Goal: Task Accomplishment & Management: Use online tool/utility

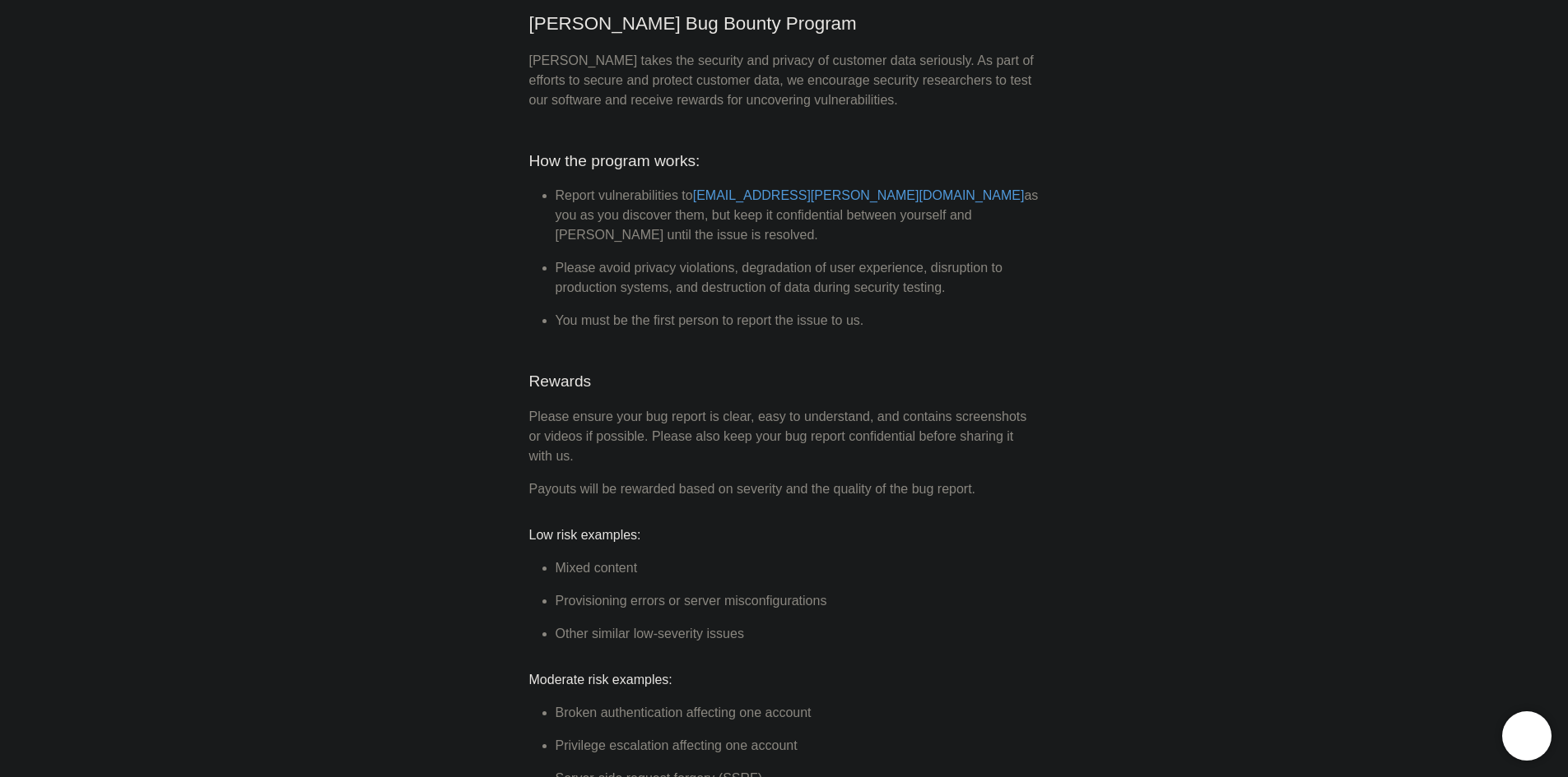
scroll to position [246, 0]
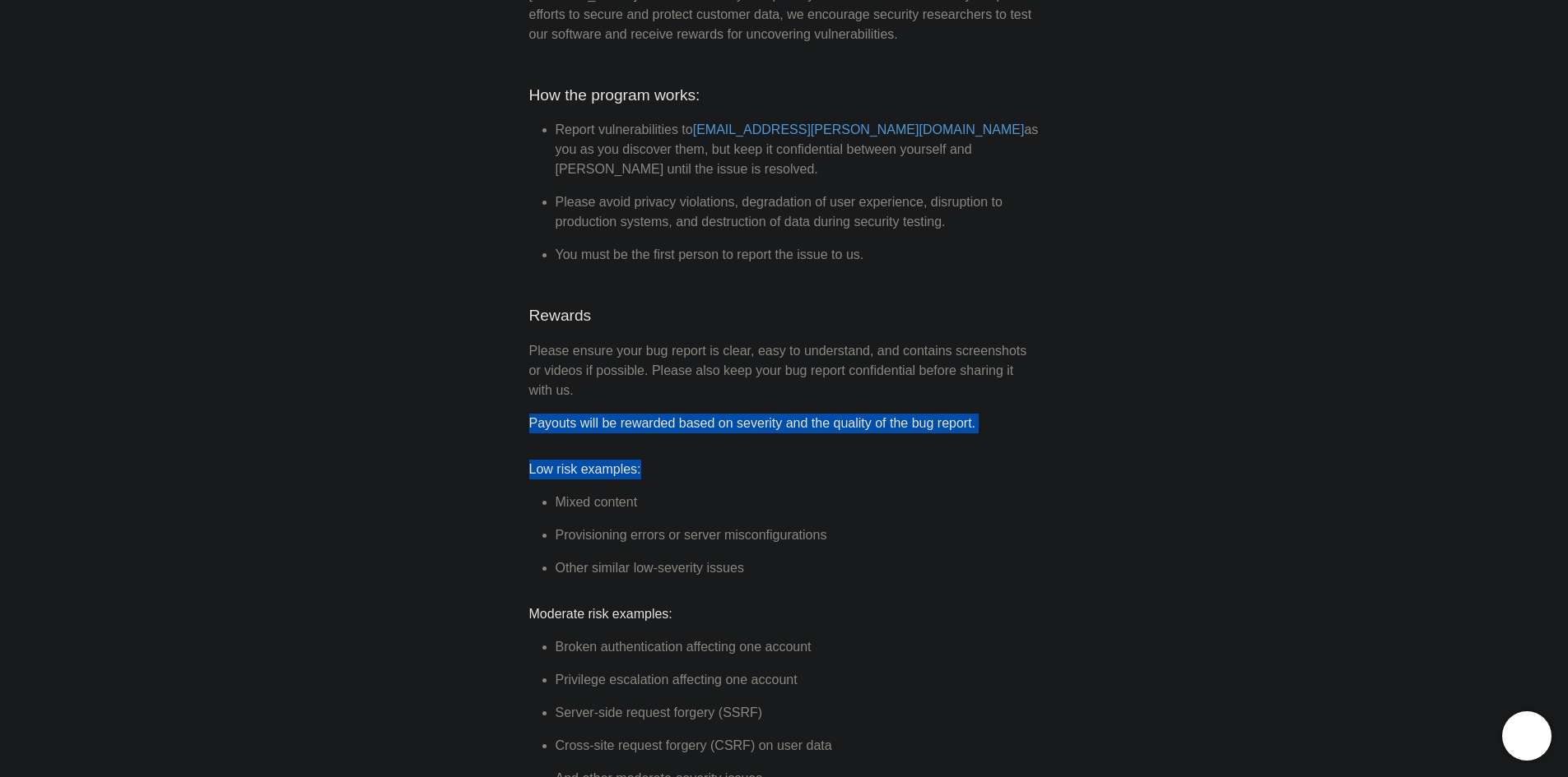
drag, startPoint x: 532, startPoint y: 408, endPoint x: 794, endPoint y: 416, distance: 262.1
click at [792, 414] on p "Payouts will be rewarded based on severity and the quality of the bug report." at bounding box center [784, 424] width 510 height 20
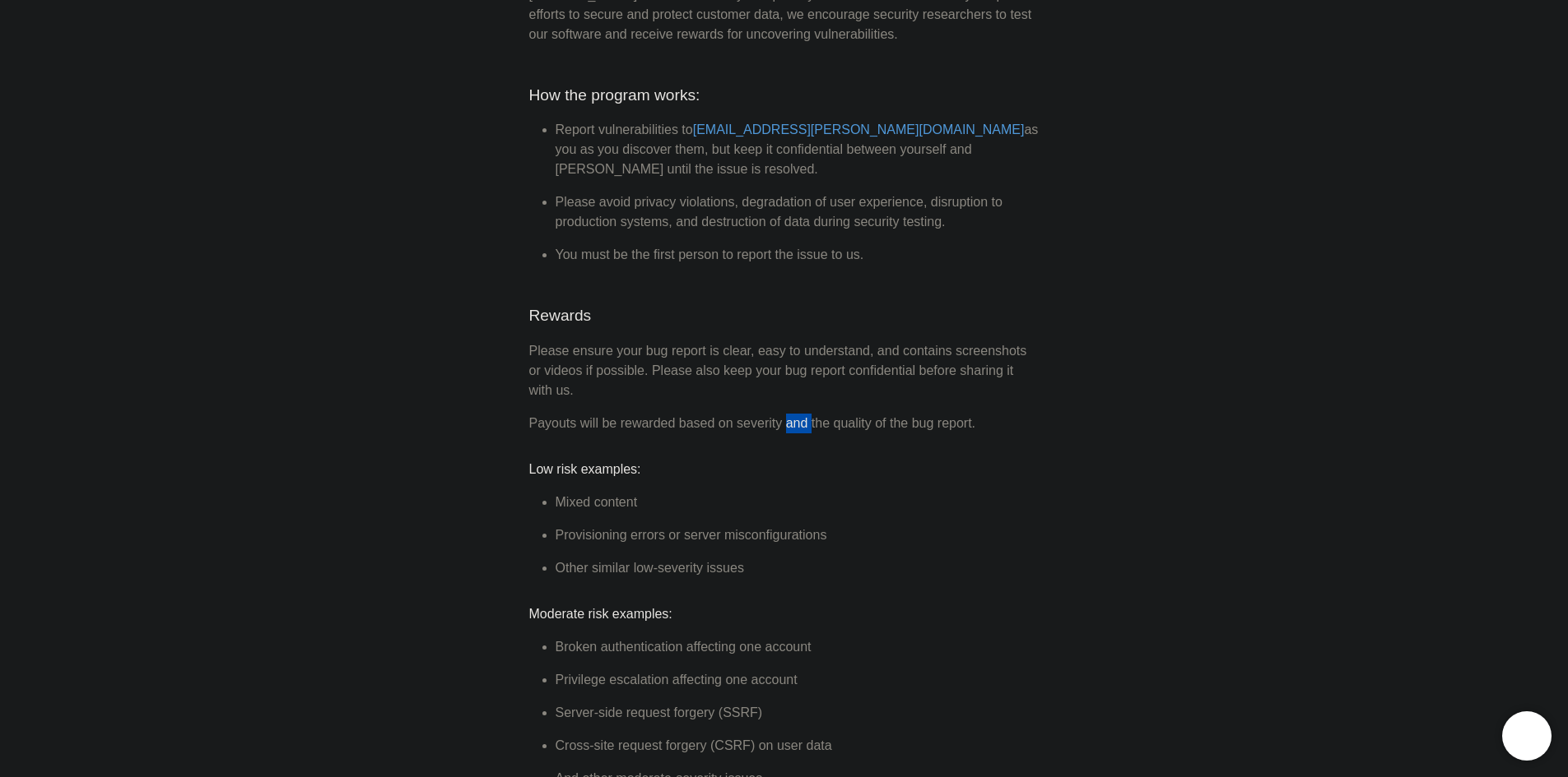
click at [792, 414] on p "Payouts will be rewarded based on severity and the quality of the bug report." at bounding box center [784, 424] width 510 height 20
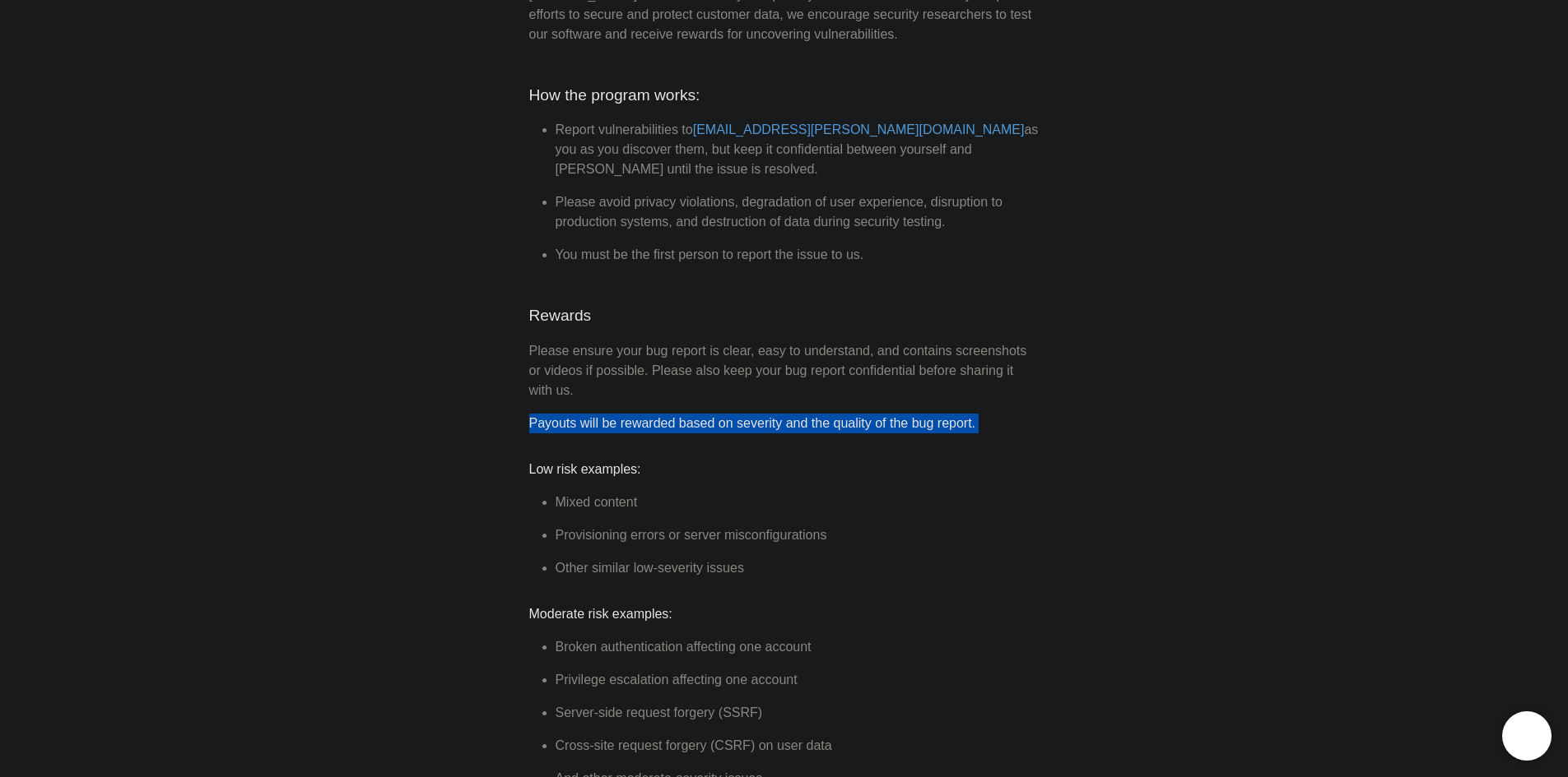
click at [792, 414] on p "Payouts will be rewarded based on severity and the quality of the bug report." at bounding box center [784, 424] width 510 height 20
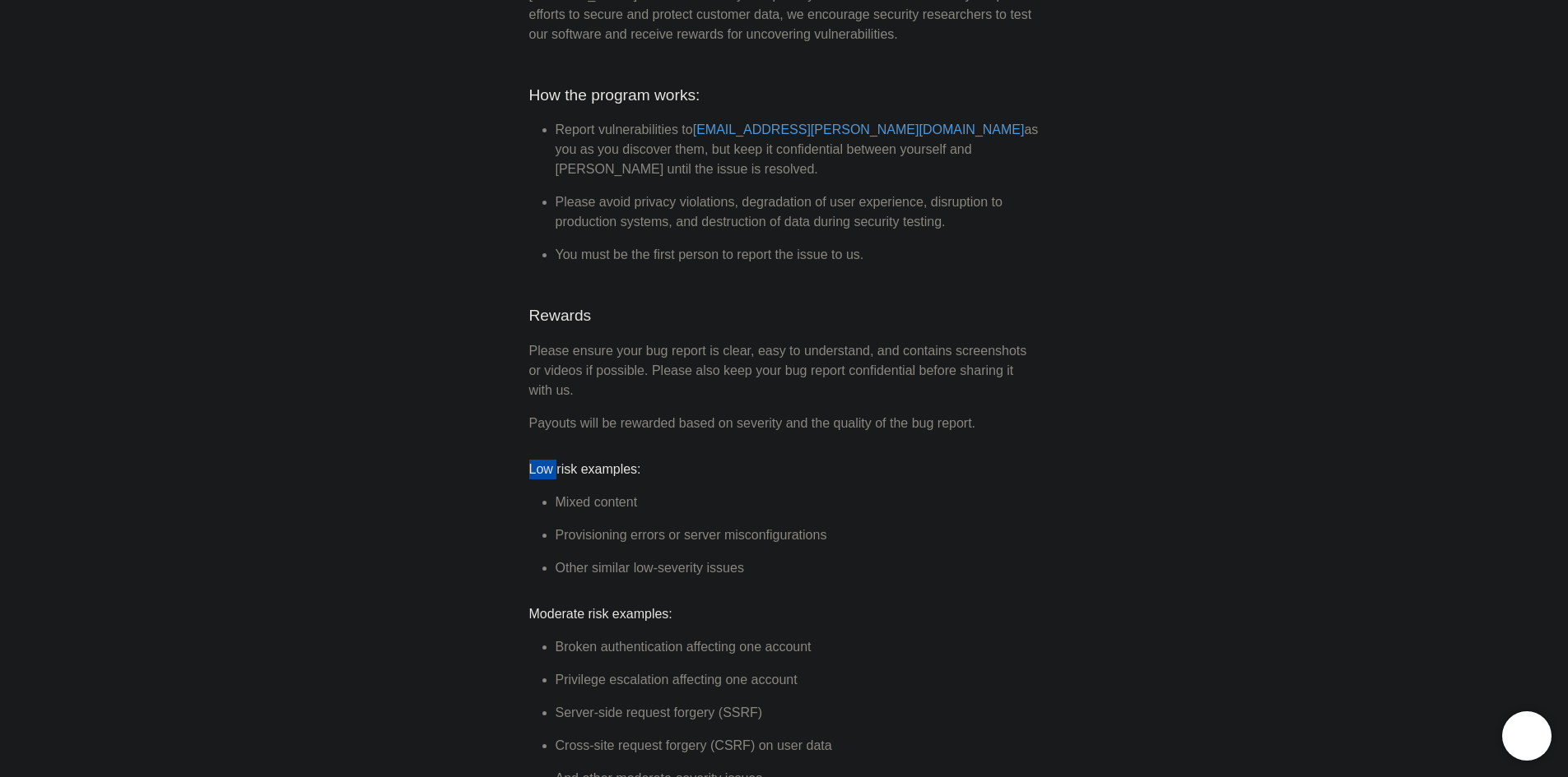
drag, startPoint x: 550, startPoint y: 489, endPoint x: 647, endPoint y: 496, distance: 97.3
click at [653, 494] on ul "Mixed content Provisioning errors or server misconfigurations Other similar low…" at bounding box center [784, 535] width 510 height 85
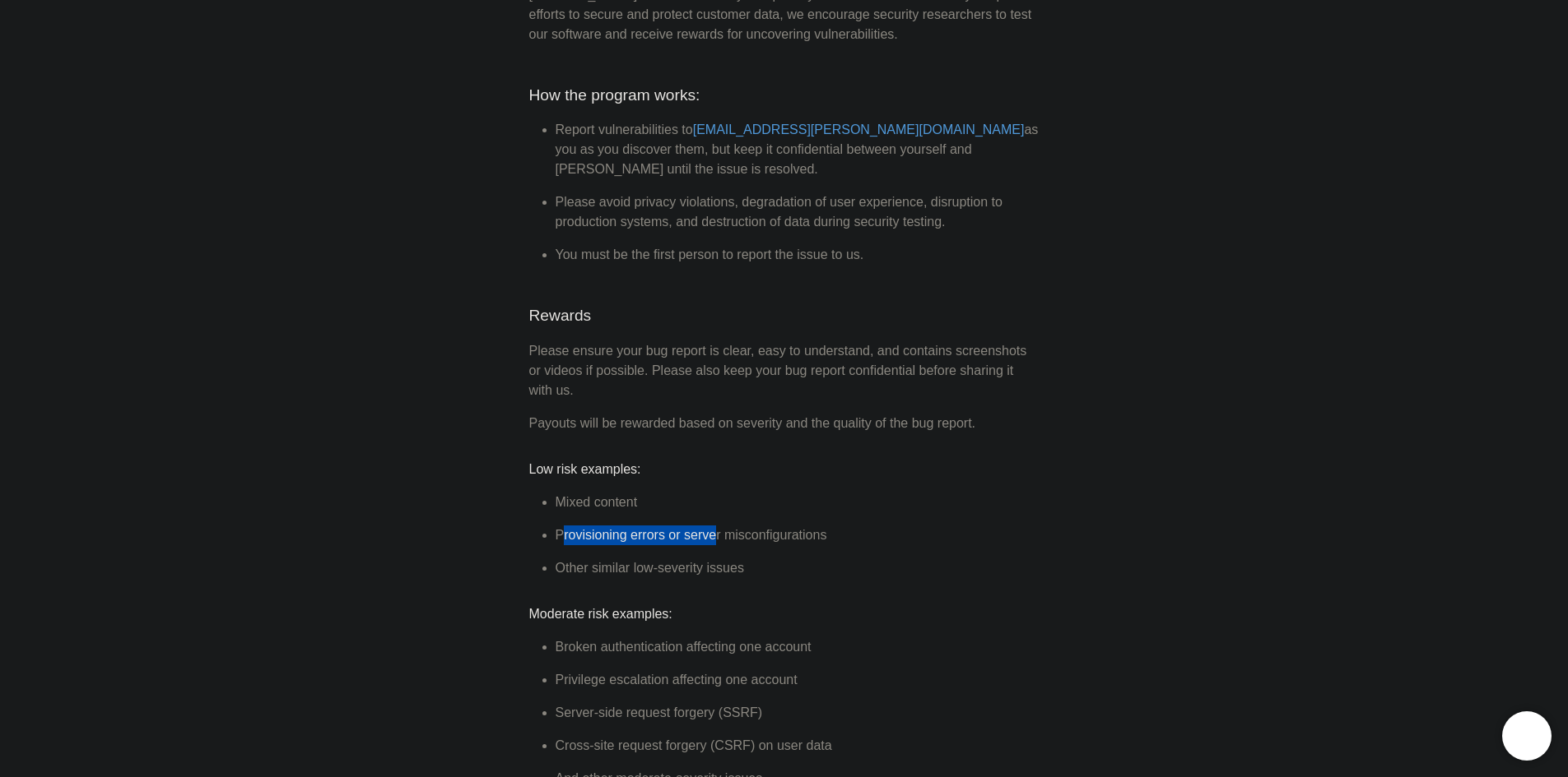
drag, startPoint x: 564, startPoint y: 517, endPoint x: 712, endPoint y: 515, distance: 148.0
click at [712, 526] on li "Provisioning errors or server misconfigurations" at bounding box center [798, 536] width 484 height 20
drag, startPoint x: 557, startPoint y: 546, endPoint x: 684, endPoint y: 548, distance: 127.0
click at [684, 548] on ul "Mixed content Provisioning errors or server misconfigurations Other similar low…" at bounding box center [784, 535] width 510 height 85
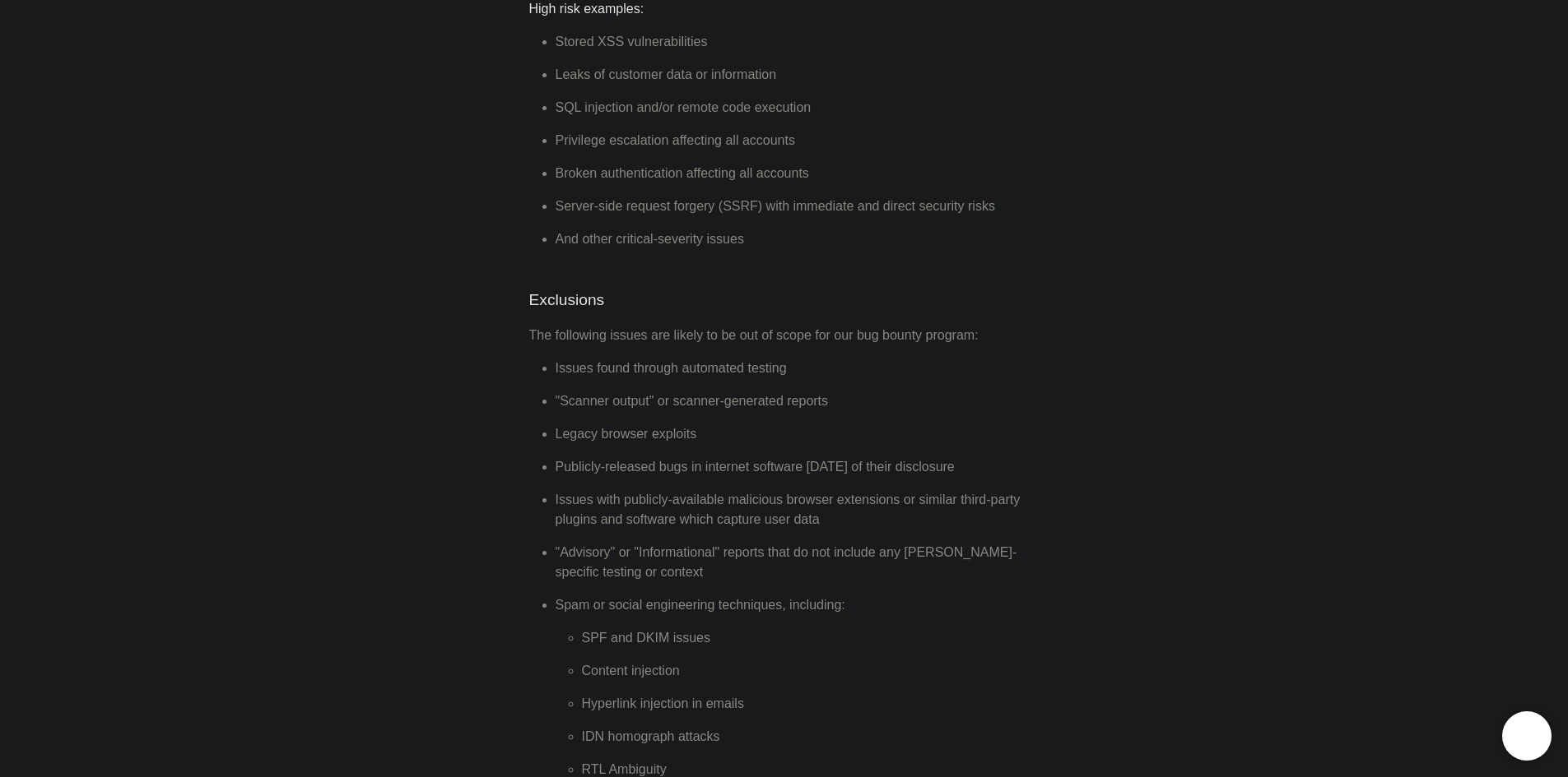
scroll to position [1069, 0]
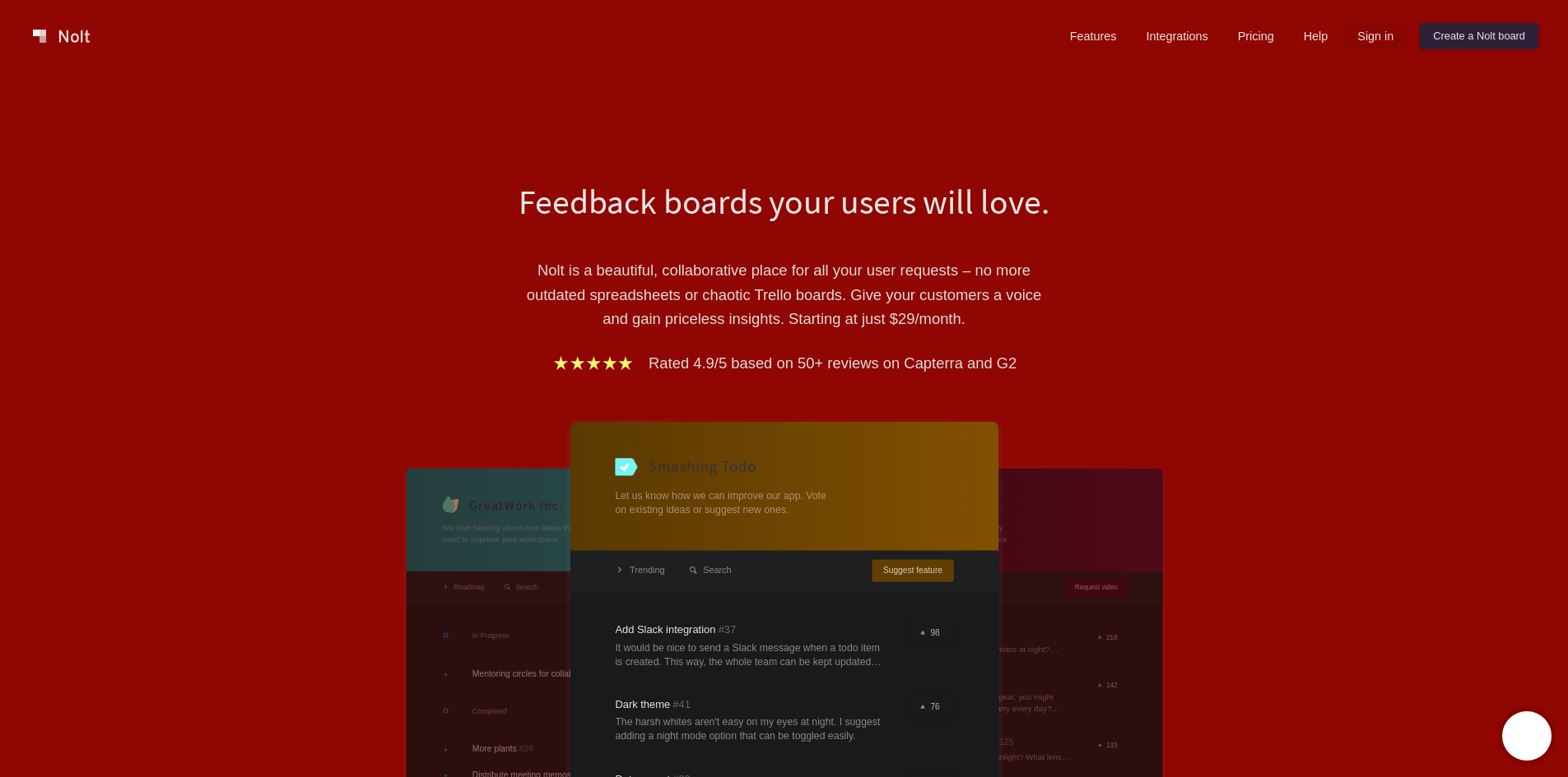
click at [1379, 47] on link "Sign in" at bounding box center [1375, 36] width 63 height 26
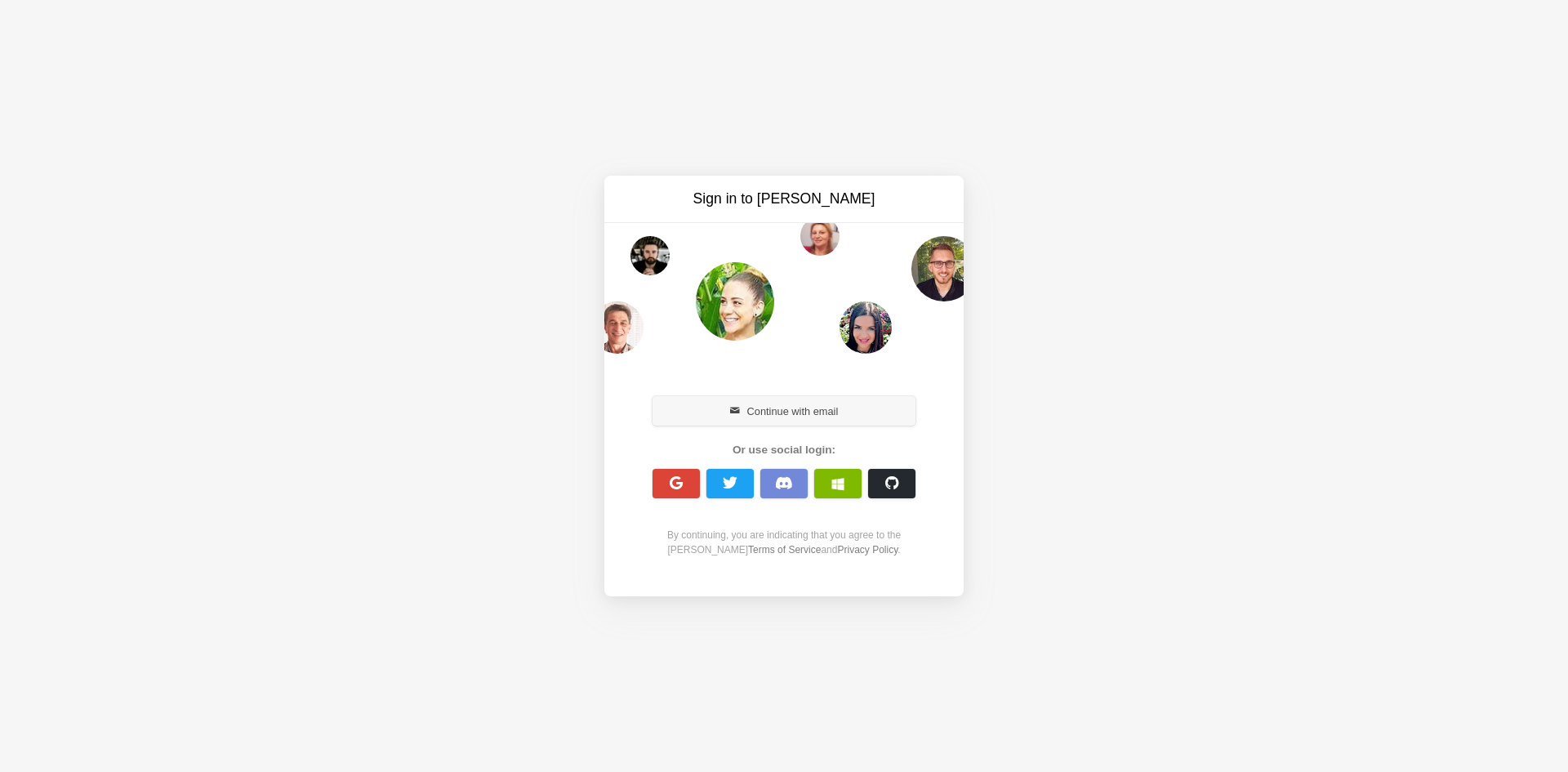
click at [767, 417] on button "Continue with email" at bounding box center [784, 410] width 263 height 29
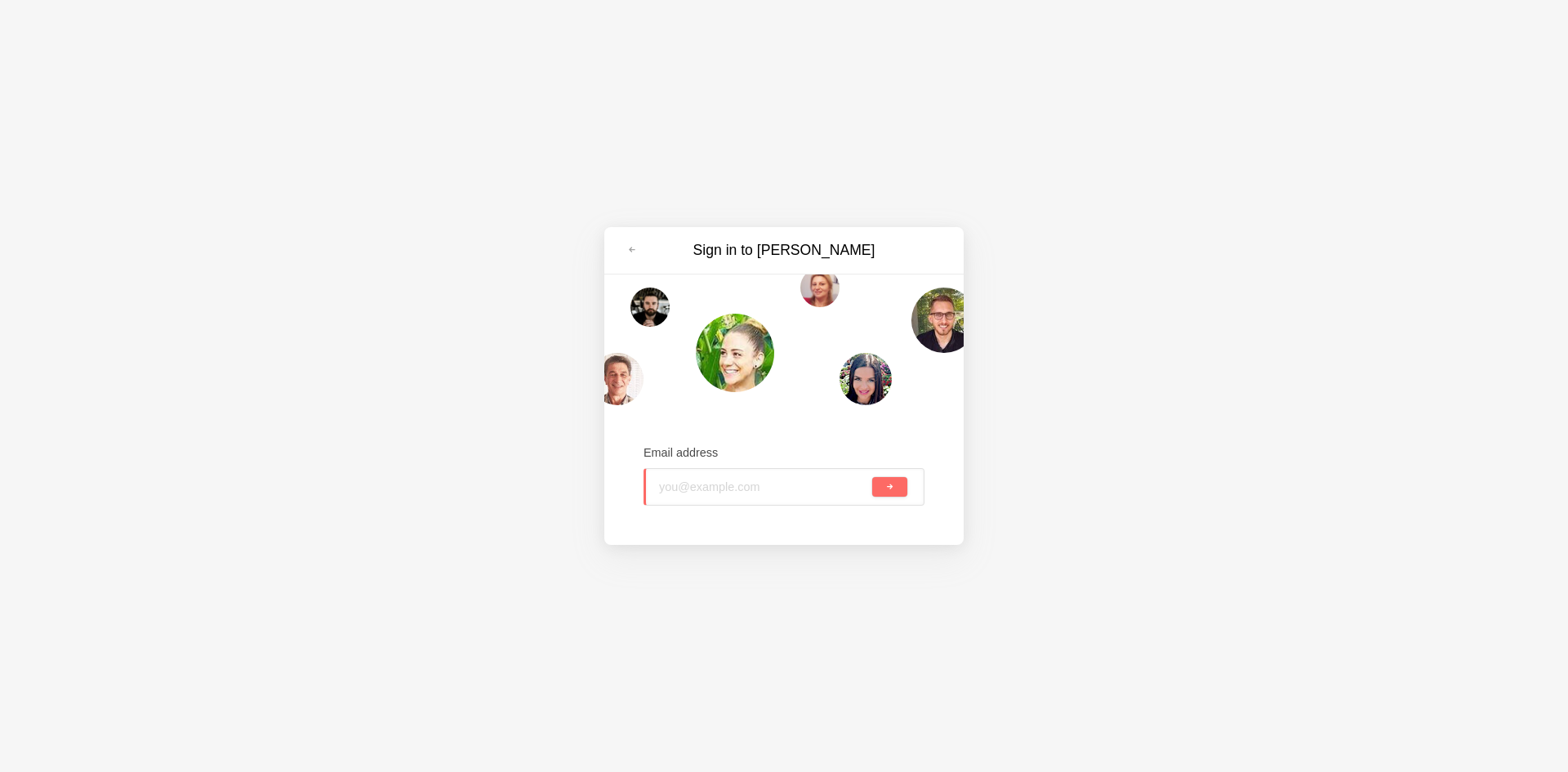
paste input "gowaxic236@aupvs.com"
type input "gowaxic236@aupvs.com"
click at [891, 490] on span "submit" at bounding box center [890, 488] width 9 height 9
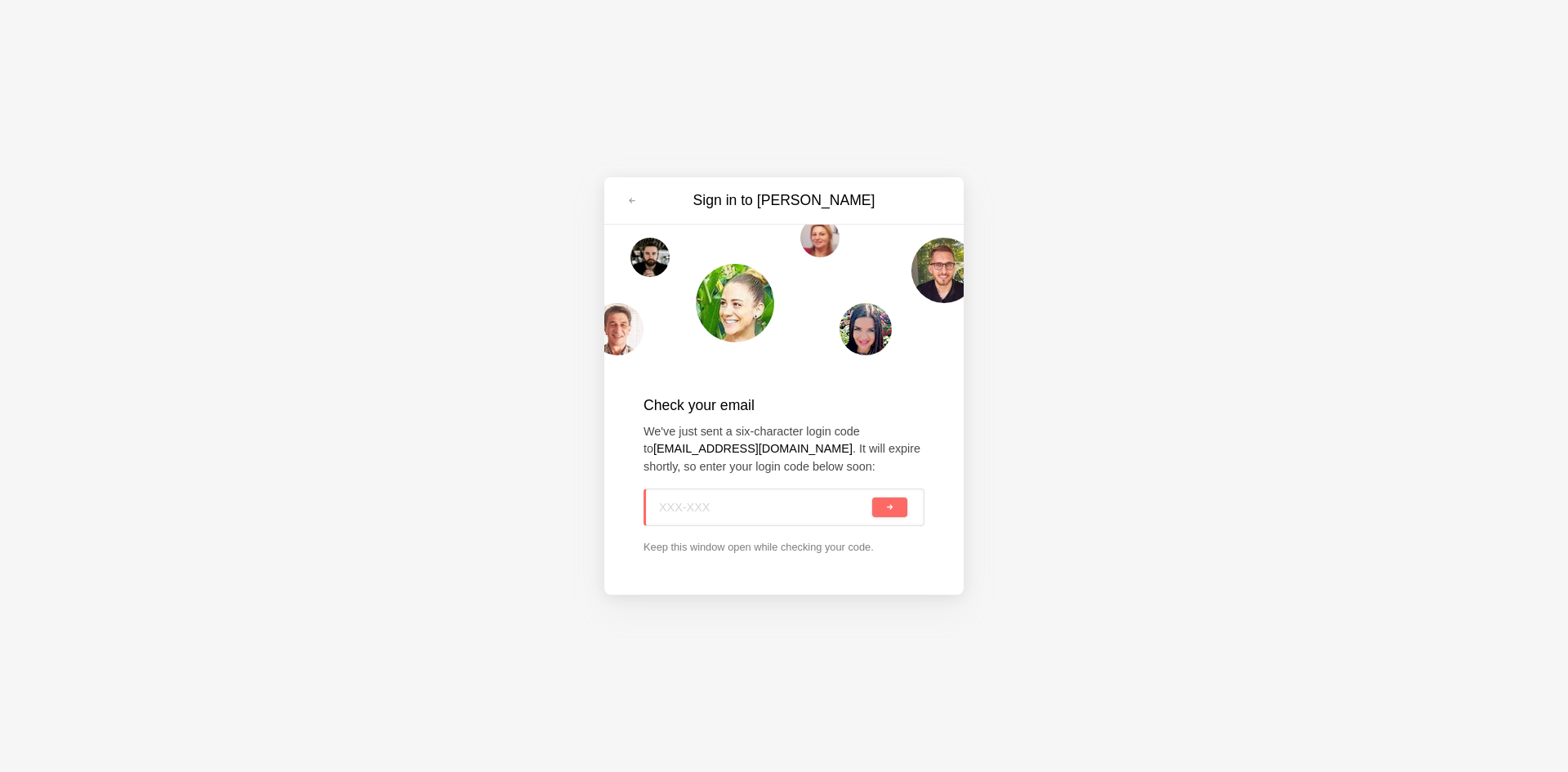
paste input "659-QW8"
type input "659-QW8"
click at [884, 506] on button "submit" at bounding box center [889, 508] width 35 height 20
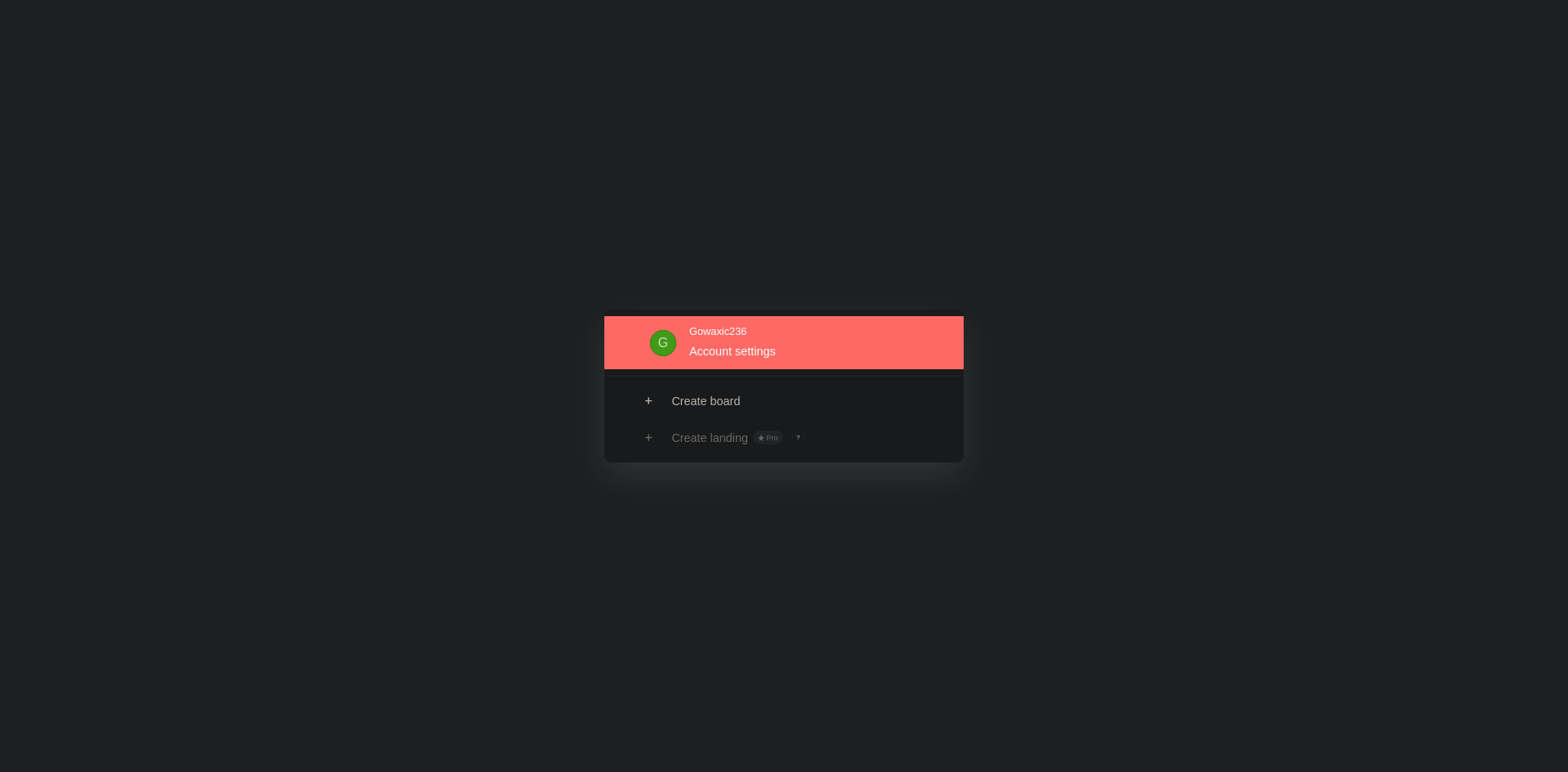
click at [744, 353] on link at bounding box center [784, 343] width 360 height 53
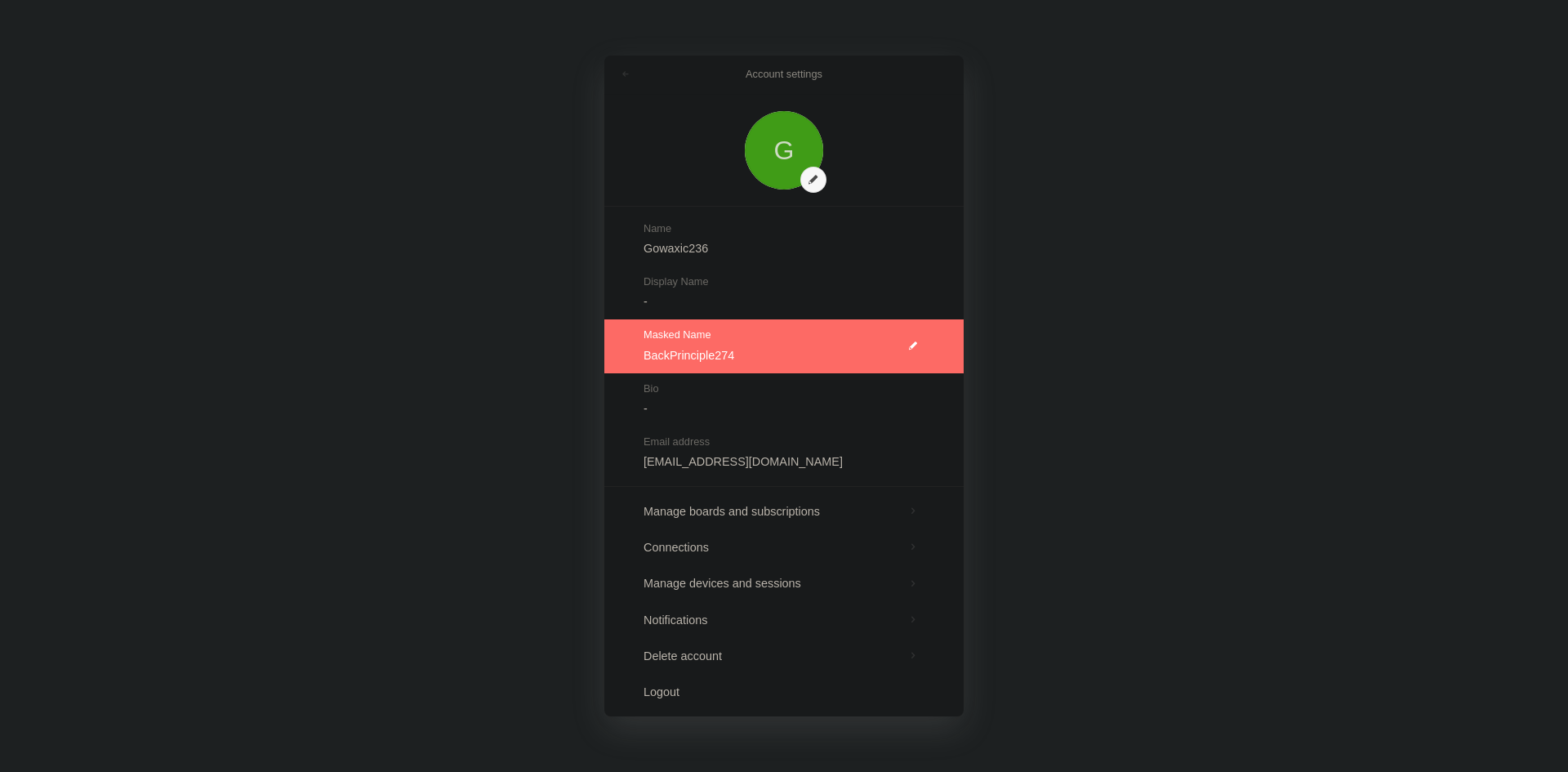
click at [744, 353] on link at bounding box center [784, 346] width 360 height 53
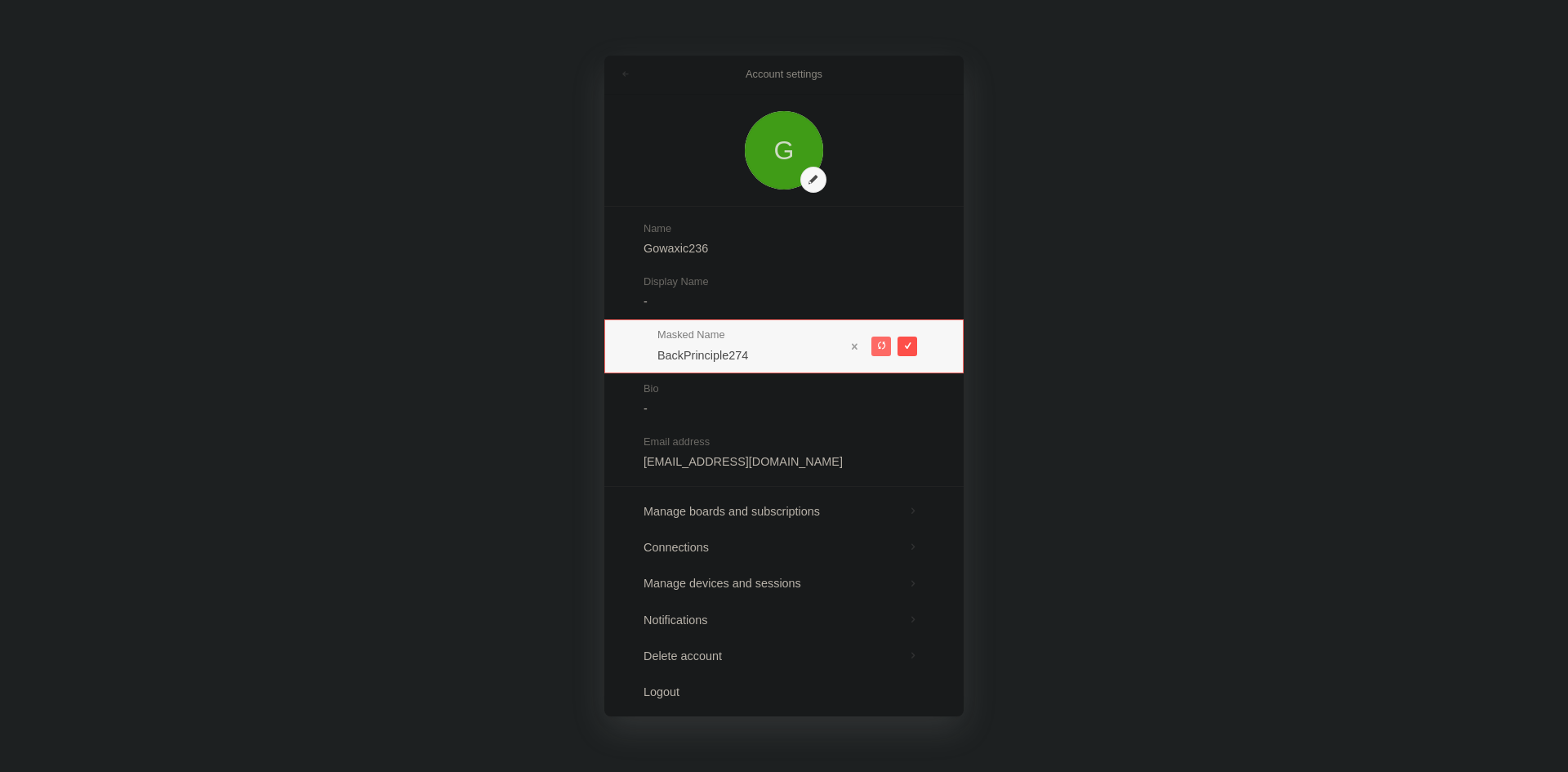
click at [911, 346] on span at bounding box center [907, 346] width 9 height 9
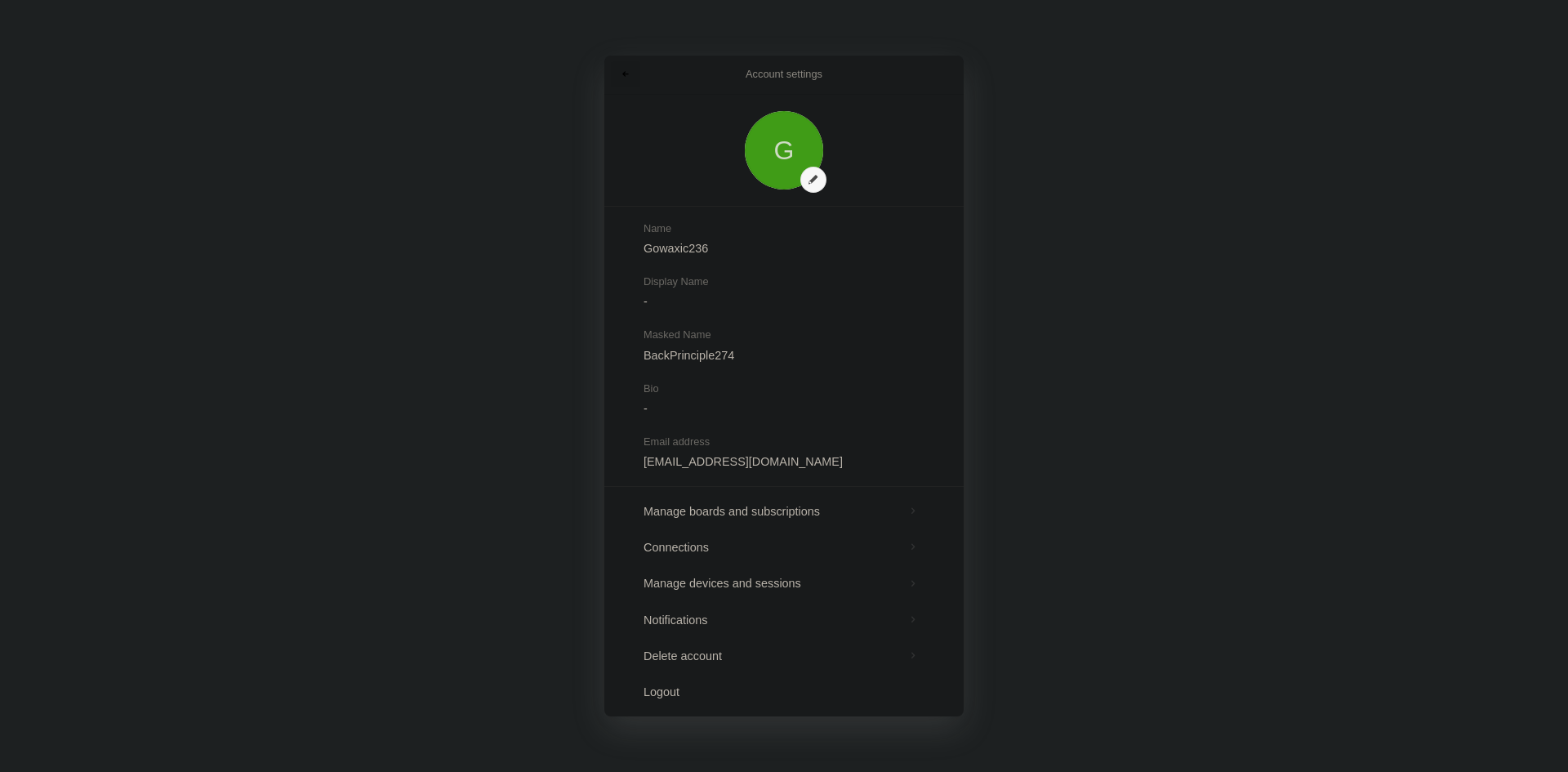
click at [636, 71] on link at bounding box center [626, 74] width 29 height 26
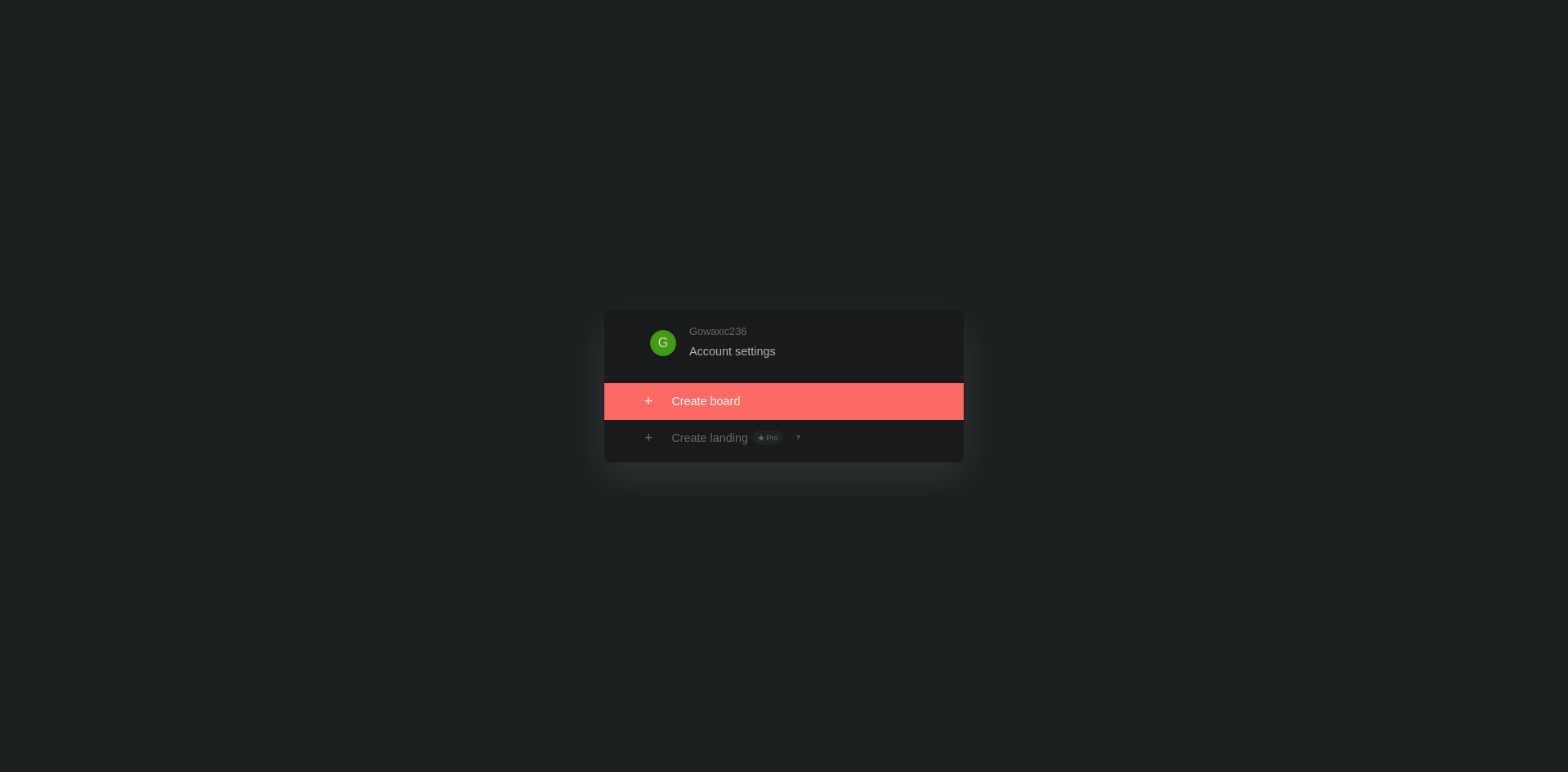
click at [694, 415] on link at bounding box center [784, 402] width 360 height 36
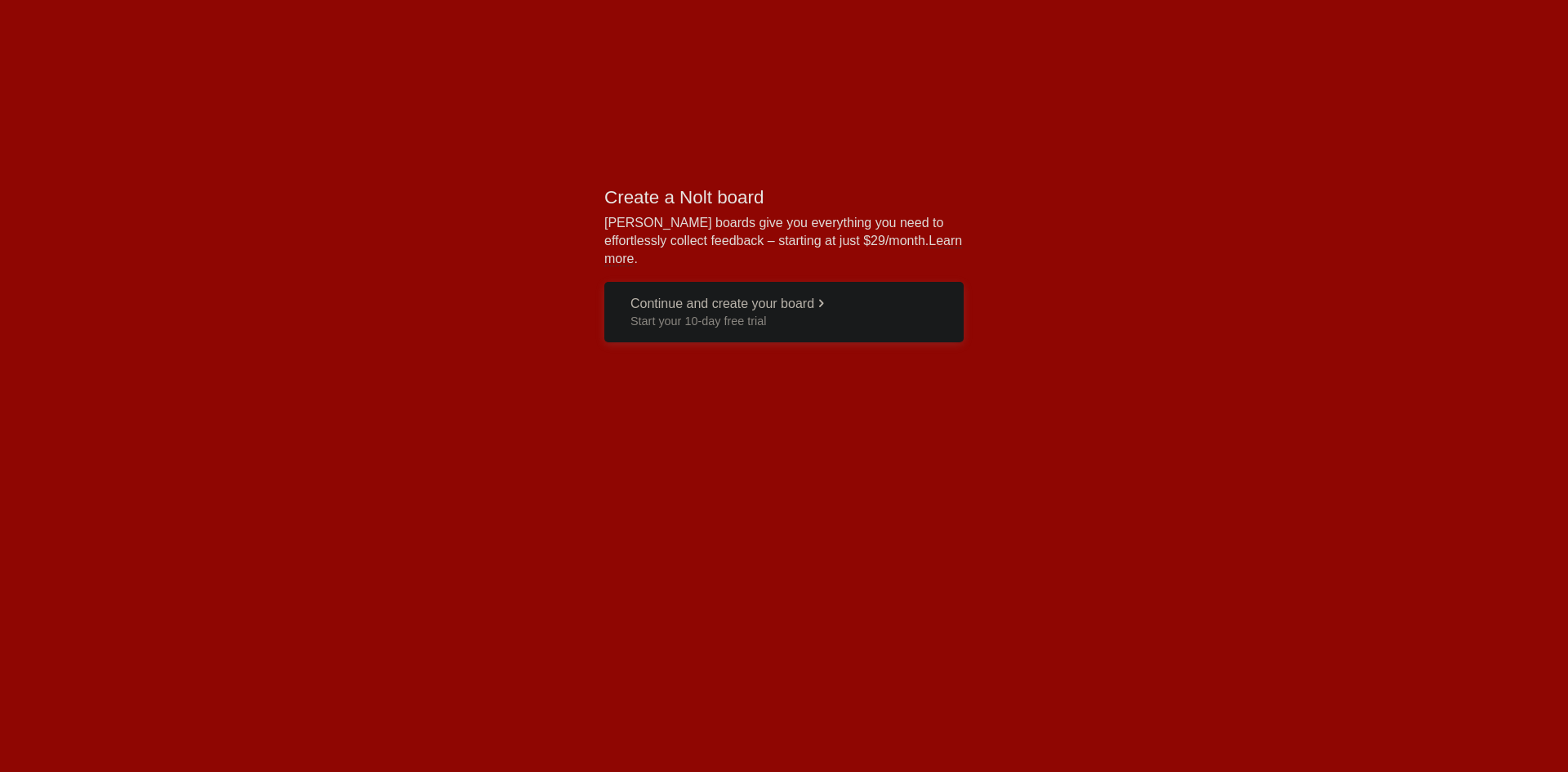
click at [700, 313] on span "Start your 10-day free trial" at bounding box center [784, 321] width 307 height 16
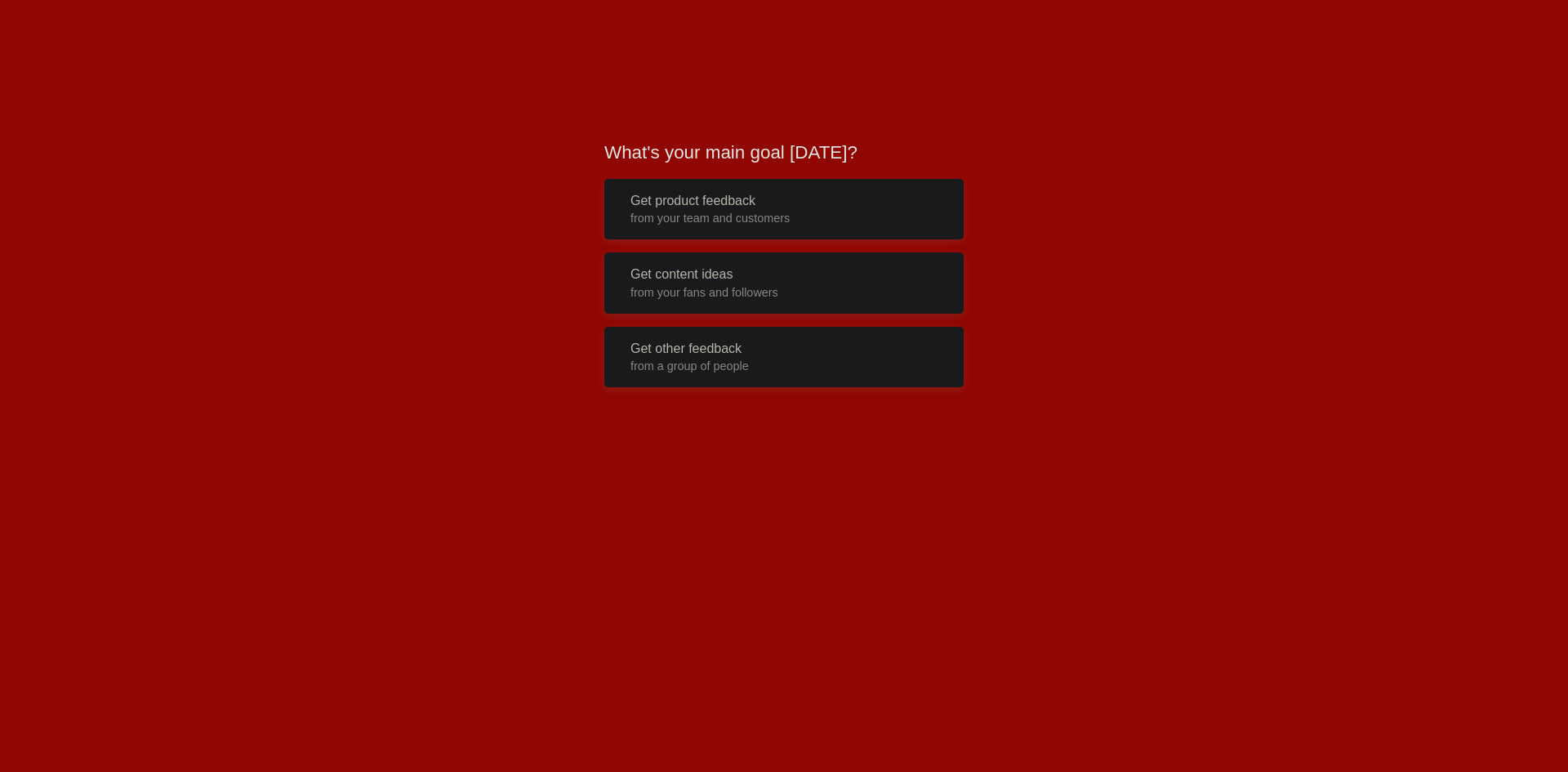
drag, startPoint x: 678, startPoint y: 201, endPoint x: 592, endPoint y: 201, distance: 86.0
click at [672, 201] on button "Get product feedback from your team and customers" at bounding box center [784, 209] width 360 height 61
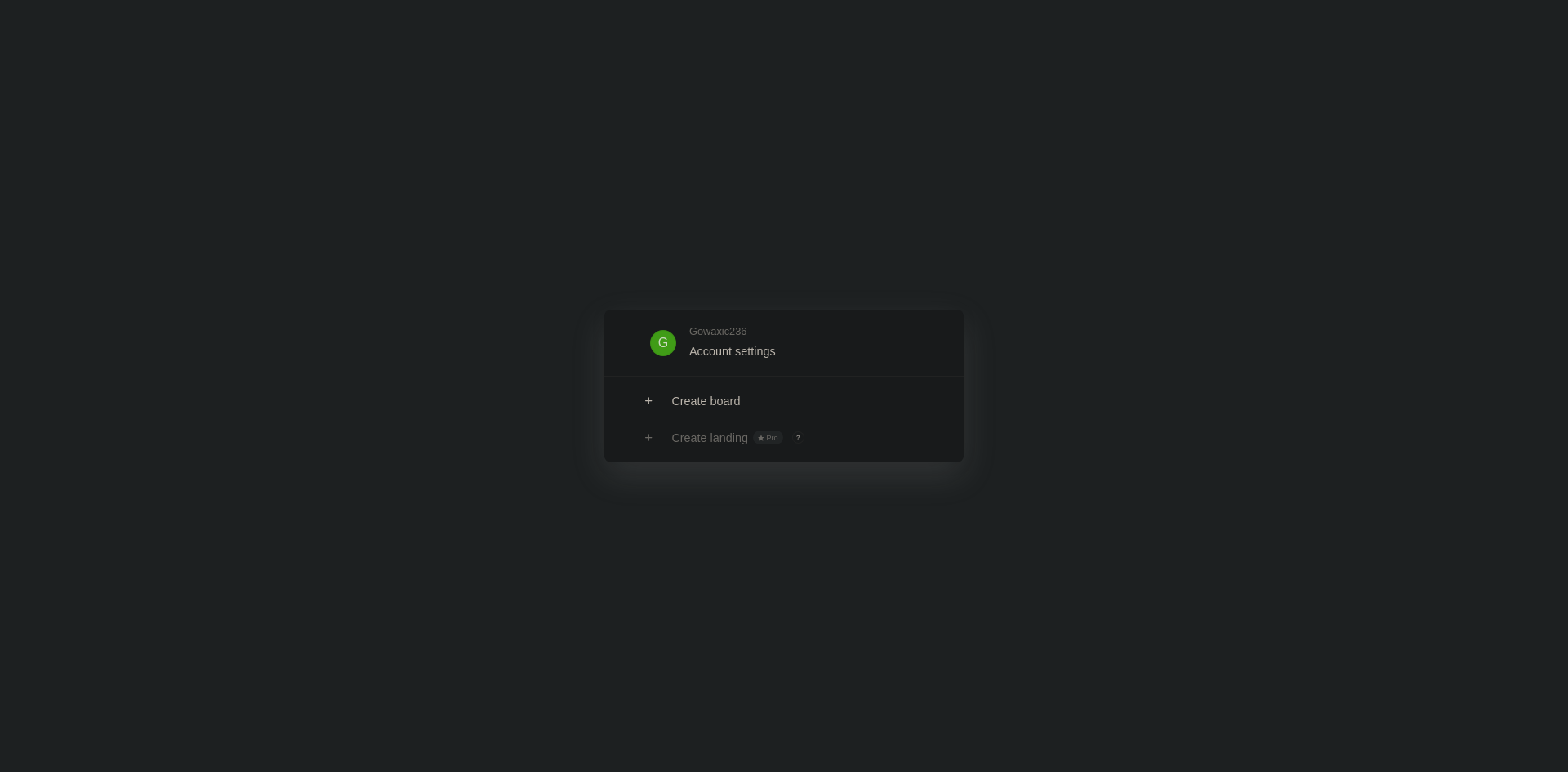
click at [672, 447] on div "Create landing Pro ? Board owners with Pro & Enterprise plan can create landings" at bounding box center [784, 438] width 360 height 36
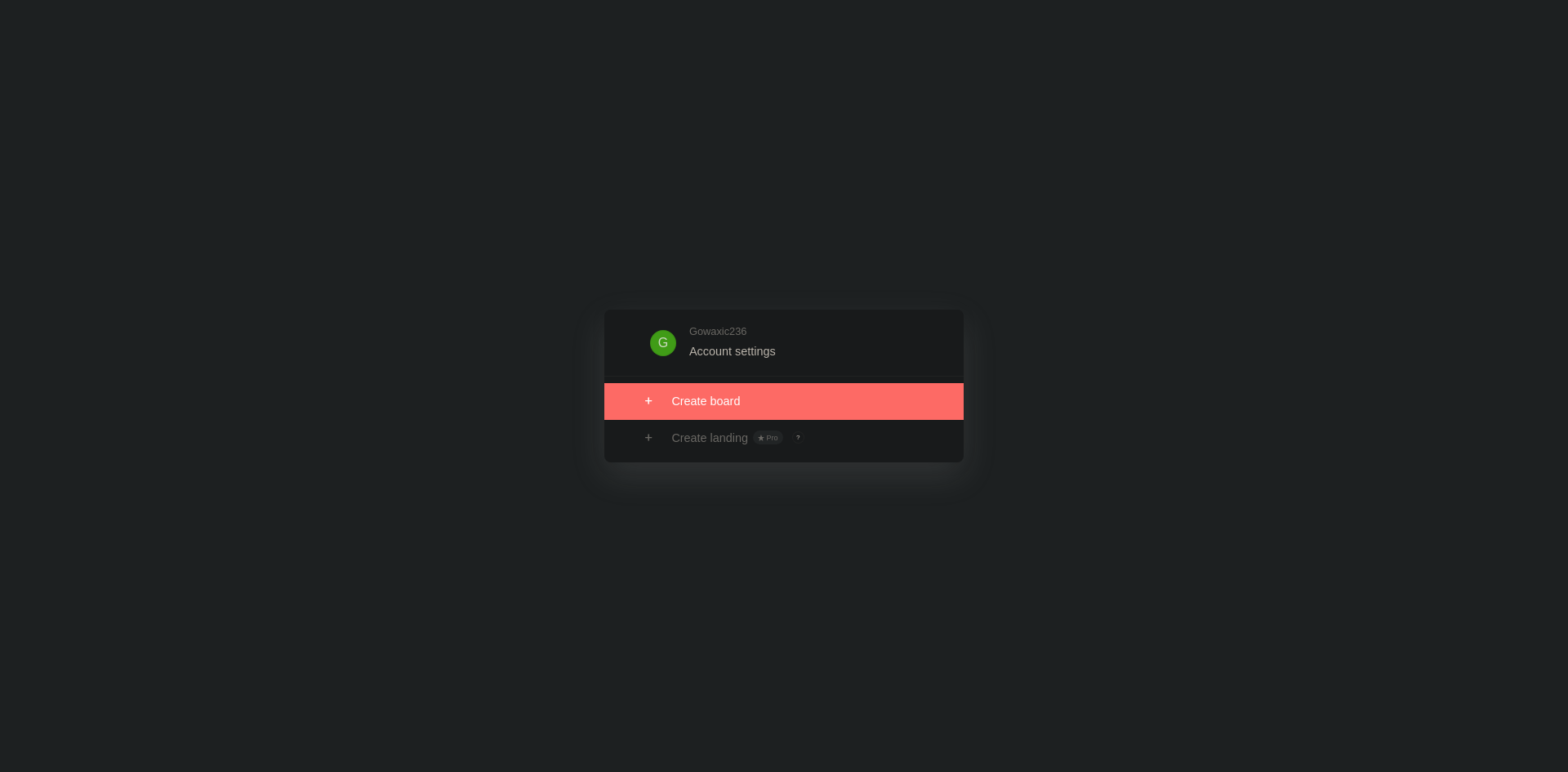
click at [678, 411] on link at bounding box center [784, 402] width 360 height 36
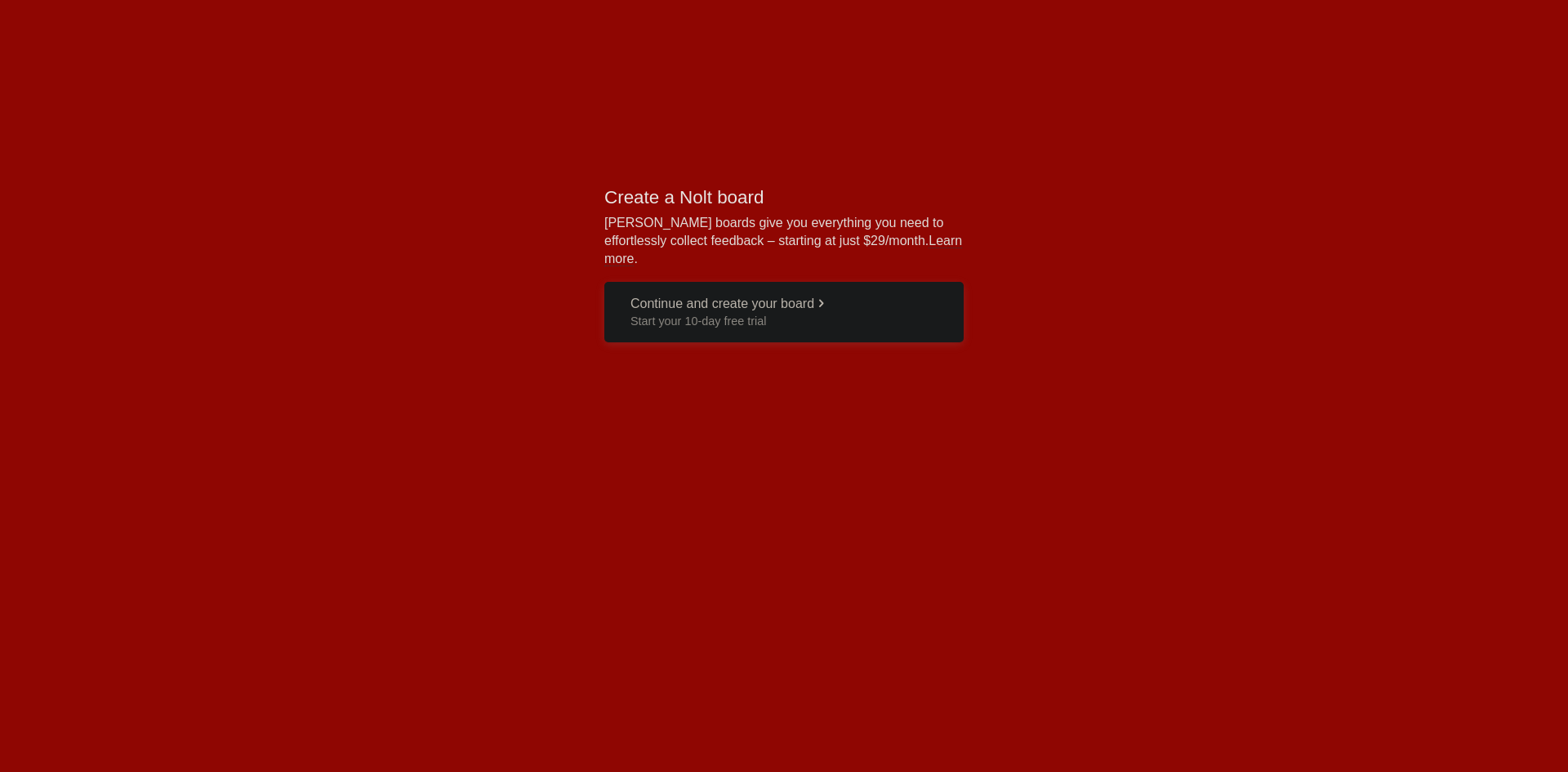
click at [635, 313] on span "Start your 10-day free trial" at bounding box center [784, 321] width 307 height 16
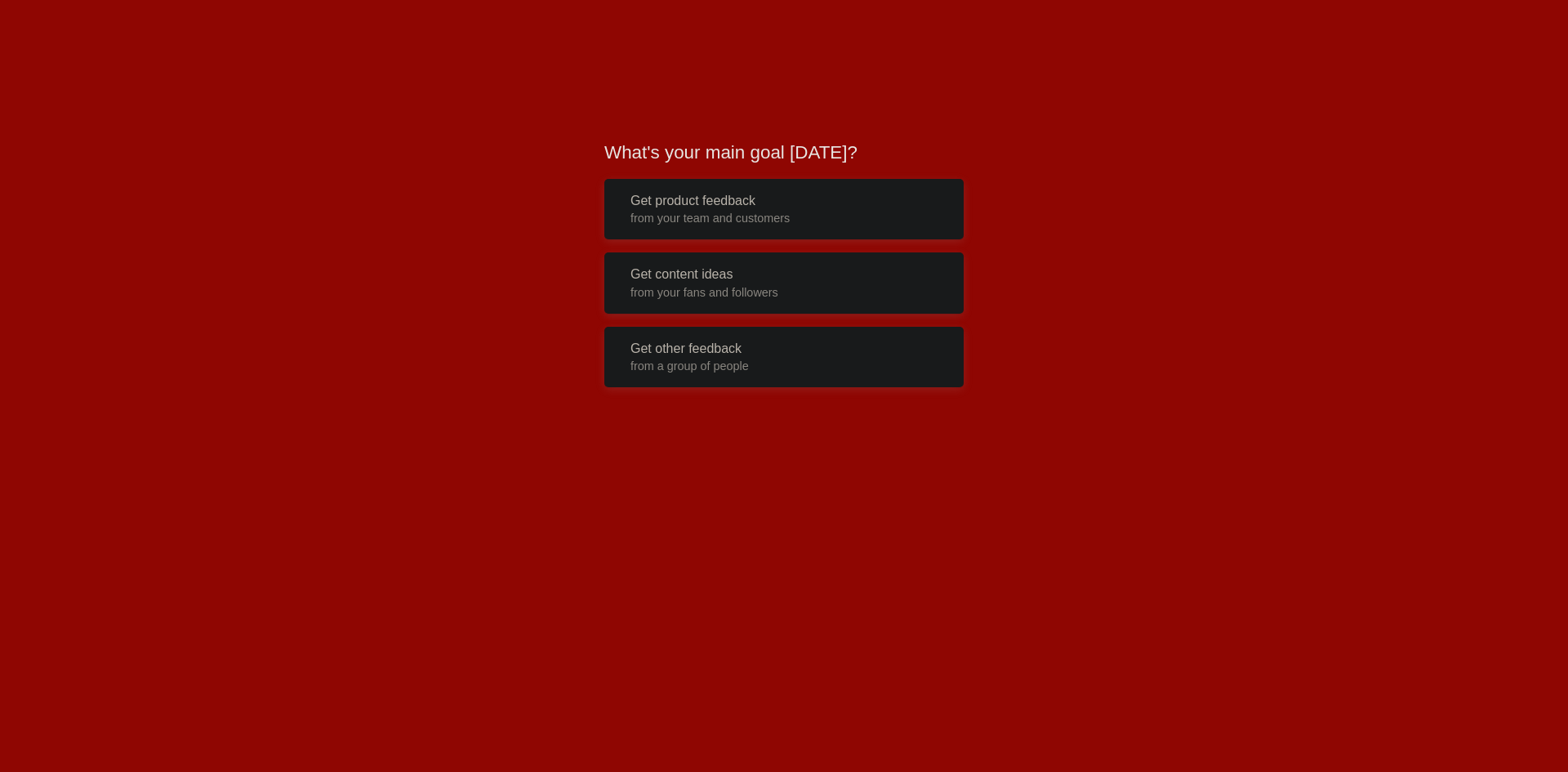
click at [671, 346] on button "Get other feedback from a group of people" at bounding box center [784, 357] width 360 height 61
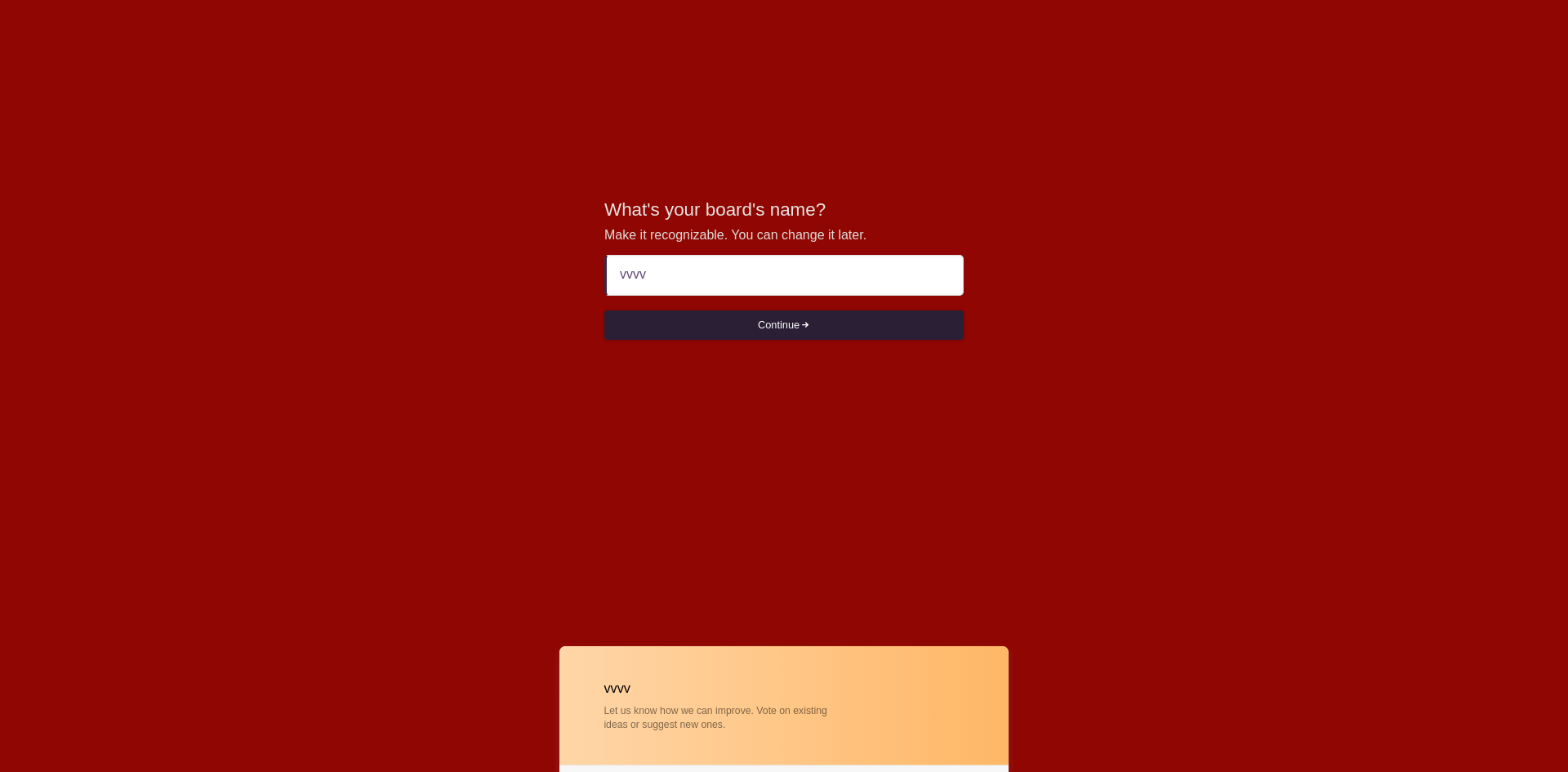
click at [682, 319] on button "Continue" at bounding box center [784, 325] width 360 height 29
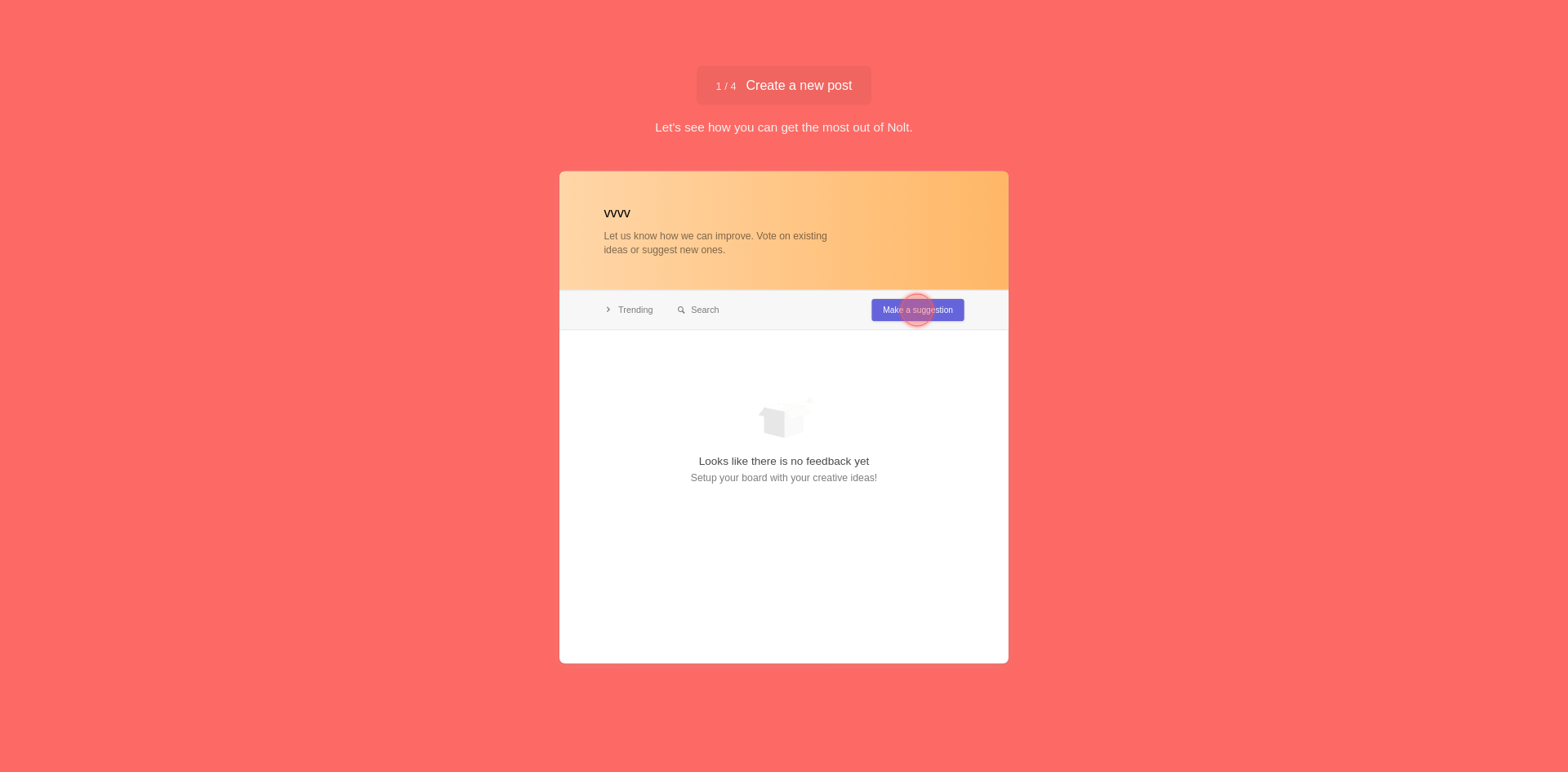
type input "vvvv"
click at [927, 301] on div at bounding box center [917, 310] width 33 height 33
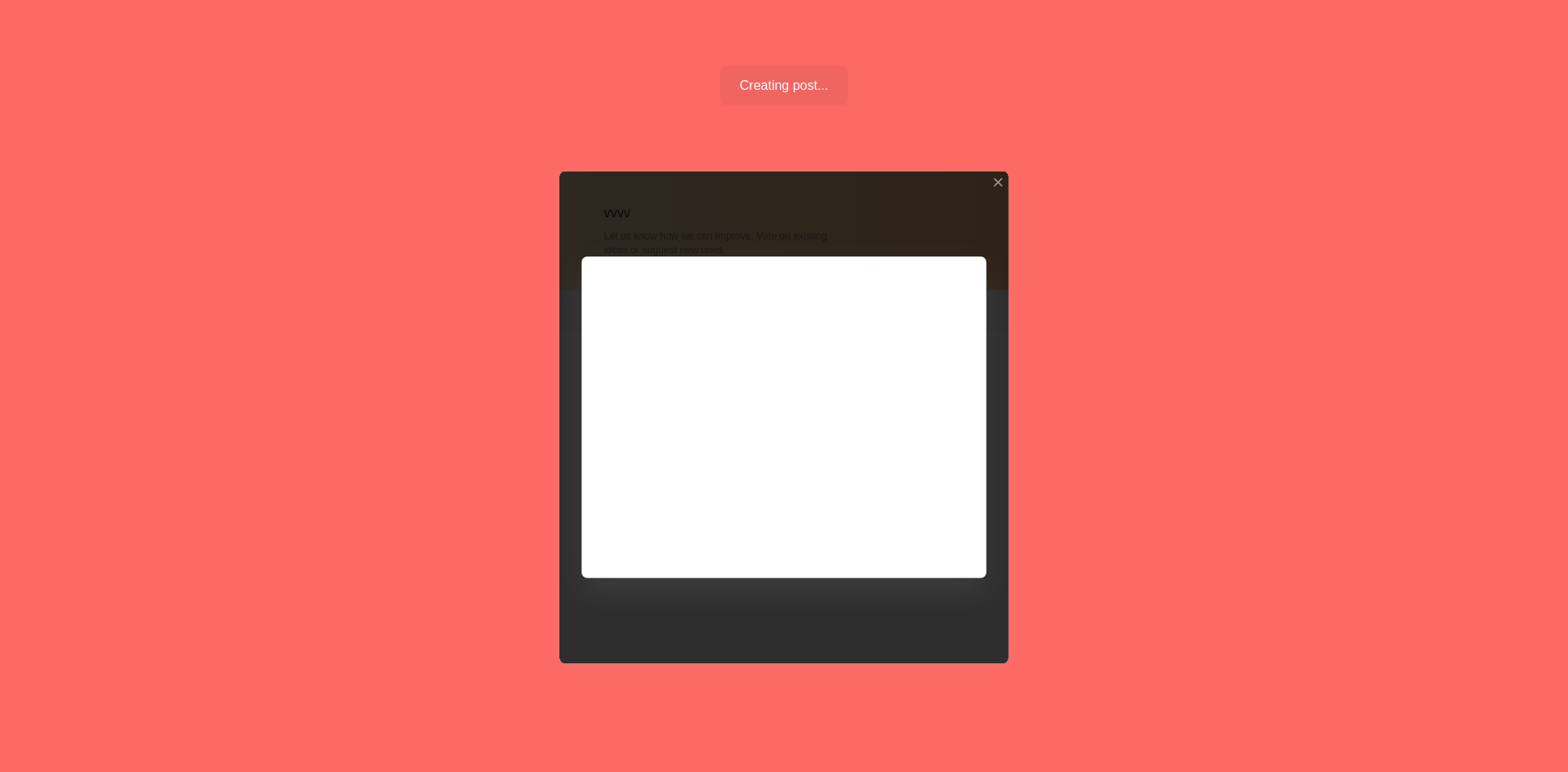
click at [916, 539] on div at bounding box center [784, 418] width 449 height 492
click at [915, 534] on div at bounding box center [784, 418] width 449 height 492
click at [863, 531] on div at bounding box center [784, 418] width 449 height 492
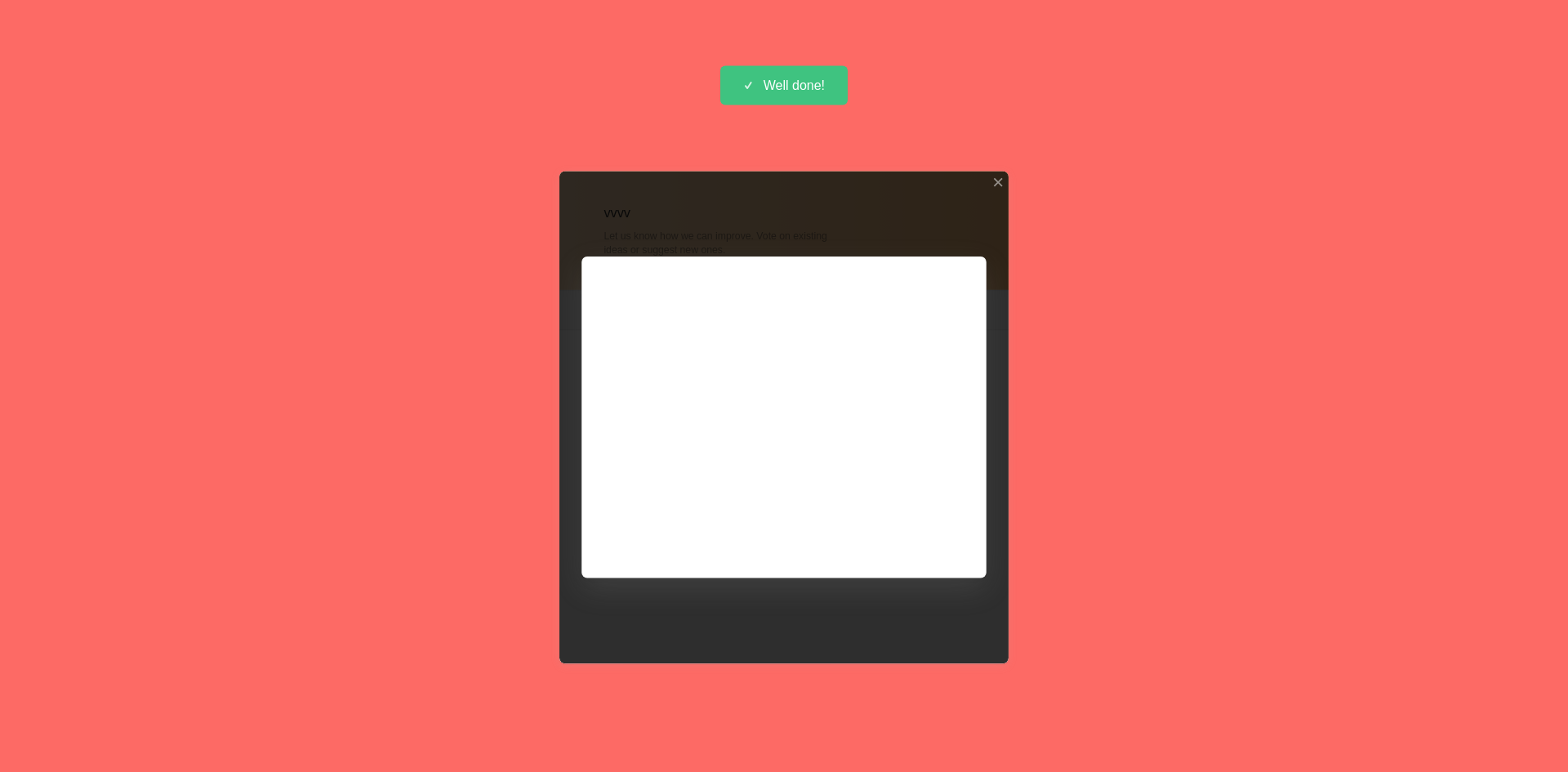
click at [803, 86] on div "Well done!" at bounding box center [785, 85] width 128 height 39
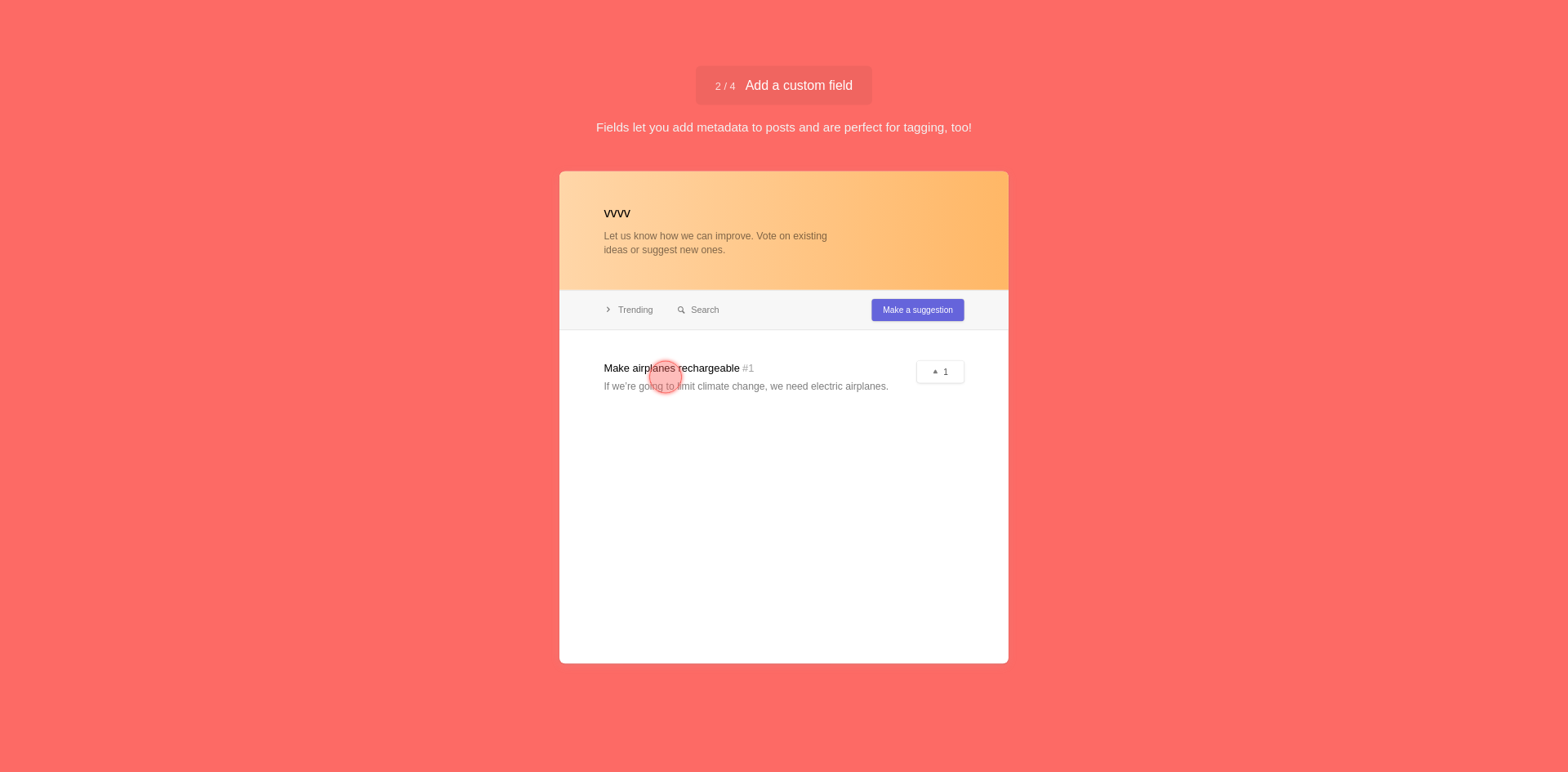
click at [910, 317] on div at bounding box center [784, 418] width 449 height 492
click at [925, 301] on div at bounding box center [784, 418] width 449 height 492
click at [819, 92] on span "2 / 4 Add a custom field" at bounding box center [784, 85] width 138 height 13
click at [808, 89] on span "2 / 4 Add a custom field" at bounding box center [784, 85] width 138 height 13
click at [807, 89] on span "2 / 4 Add a custom field" at bounding box center [784, 85] width 138 height 13
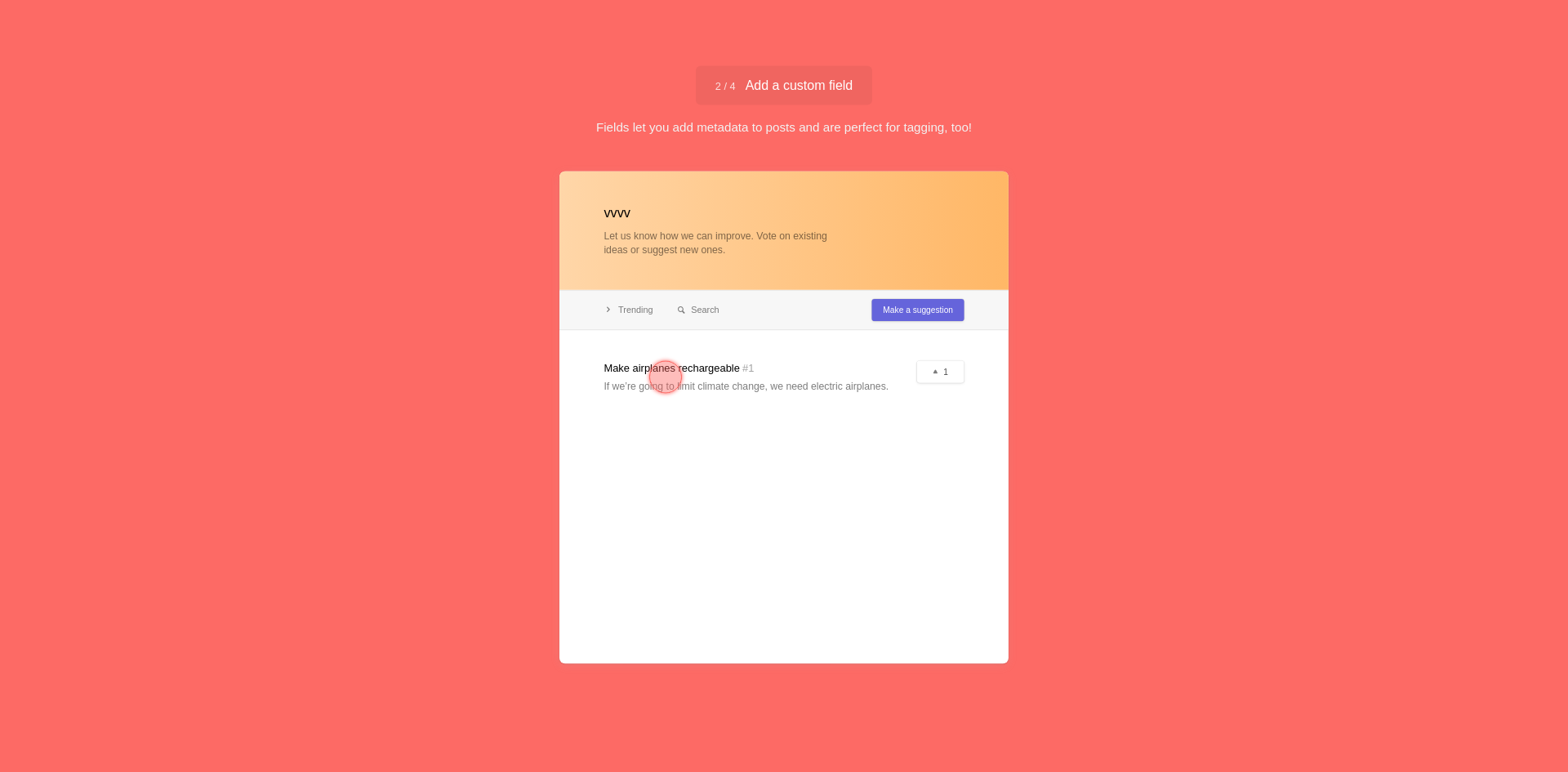
click at [764, 78] on span "2 / 4 Add a custom field" at bounding box center [784, 85] width 138 height 13
click at [661, 368] on div at bounding box center [666, 378] width 33 height 33
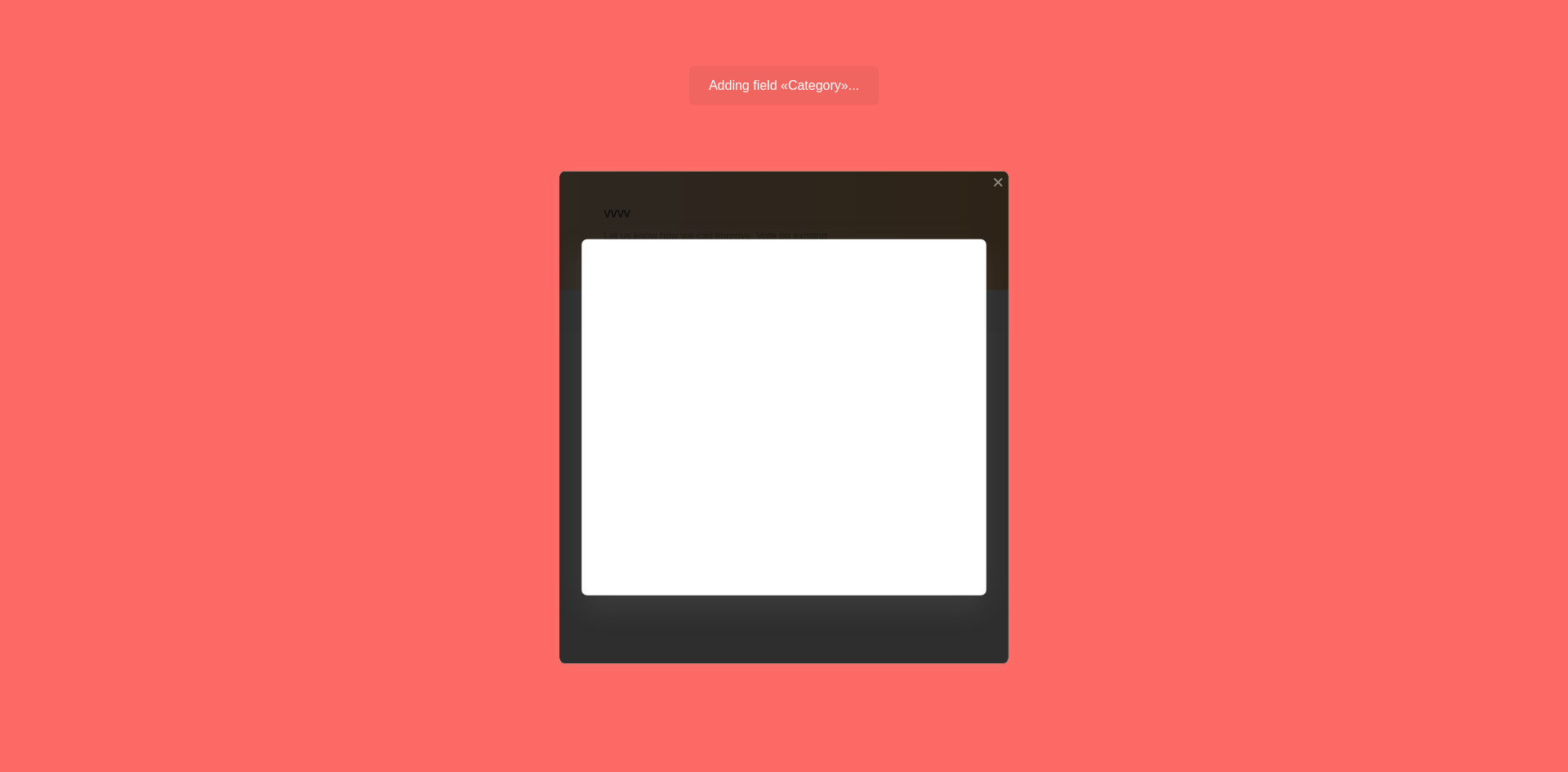
click at [643, 378] on div at bounding box center [784, 418] width 449 height 492
click at [643, 407] on div at bounding box center [784, 418] width 449 height 492
click at [662, 466] on div at bounding box center [784, 418] width 449 height 492
click at [721, 547] on div at bounding box center [784, 418] width 449 height 492
click at [653, 411] on div at bounding box center [784, 418] width 449 height 492
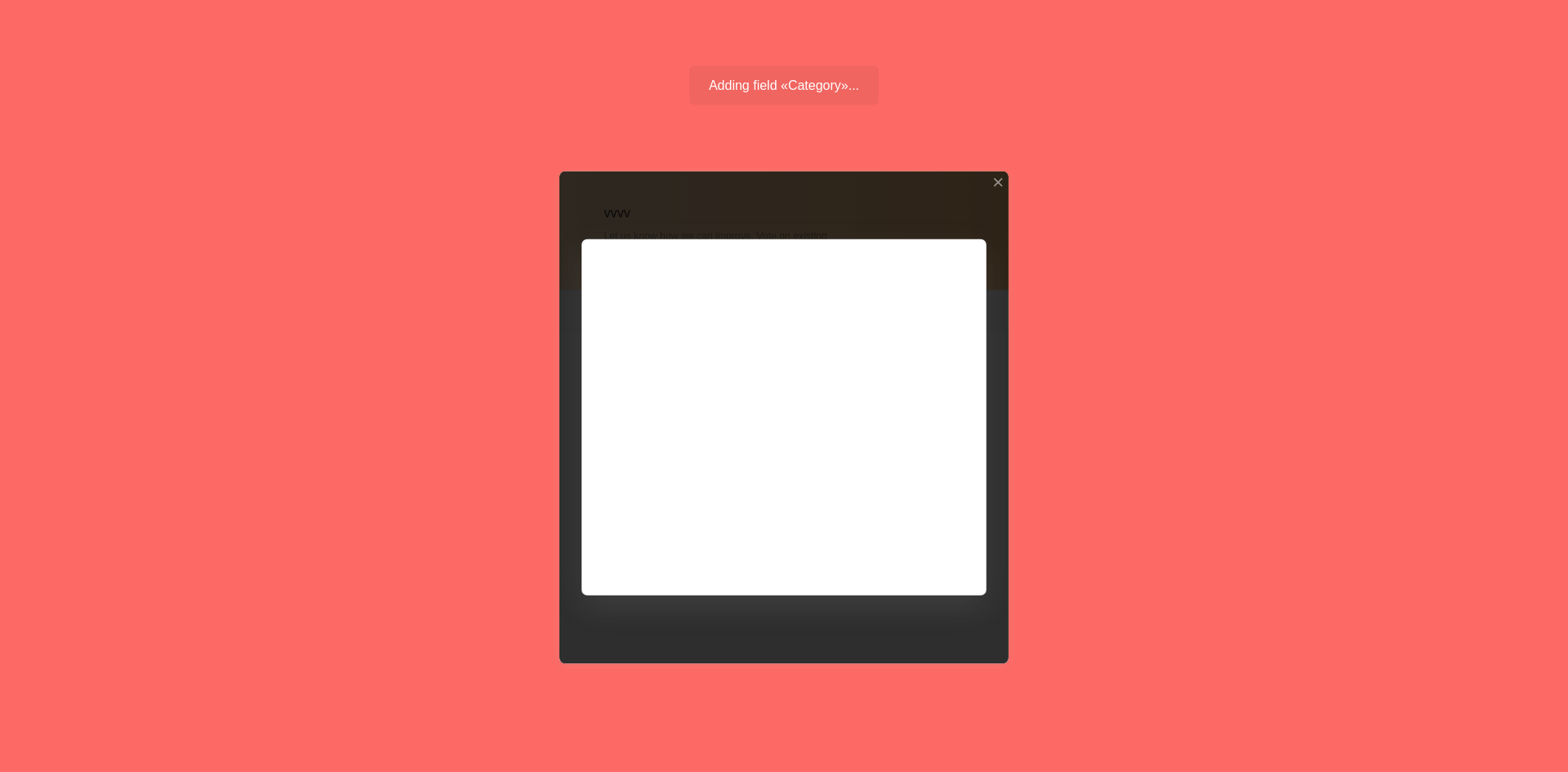
click at [700, 378] on div at bounding box center [784, 418] width 449 height 492
drag, startPoint x: 717, startPoint y: 381, endPoint x: 807, endPoint y: 380, distance: 90.0
click at [723, 381] on div at bounding box center [784, 418] width 449 height 492
click at [810, 380] on div at bounding box center [784, 418] width 449 height 492
click at [781, 413] on div at bounding box center [784, 418] width 449 height 492
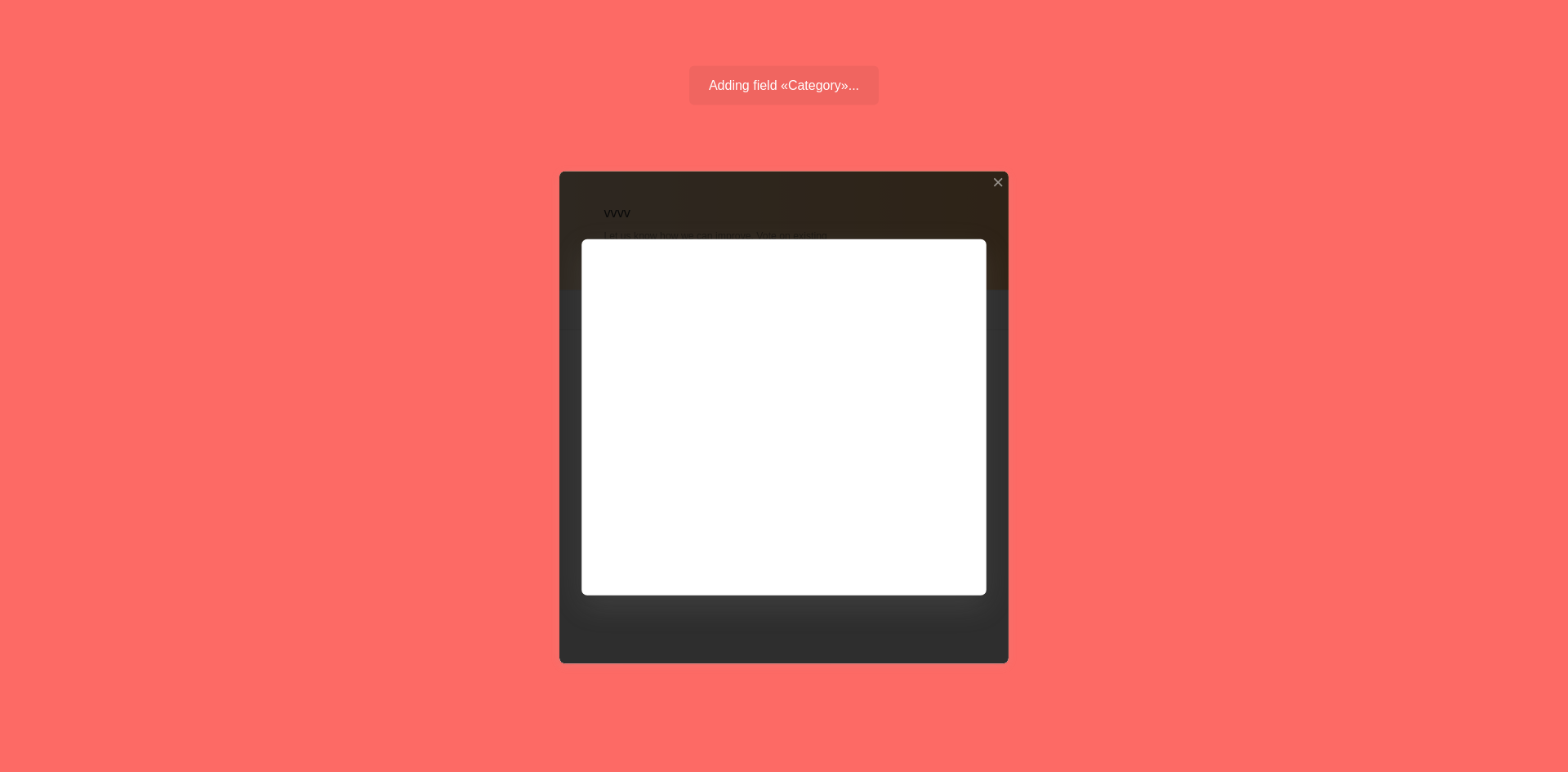
click at [741, 419] on div at bounding box center [784, 418] width 449 height 492
click at [753, 89] on div "Field with options added" at bounding box center [784, 85] width 190 height 39
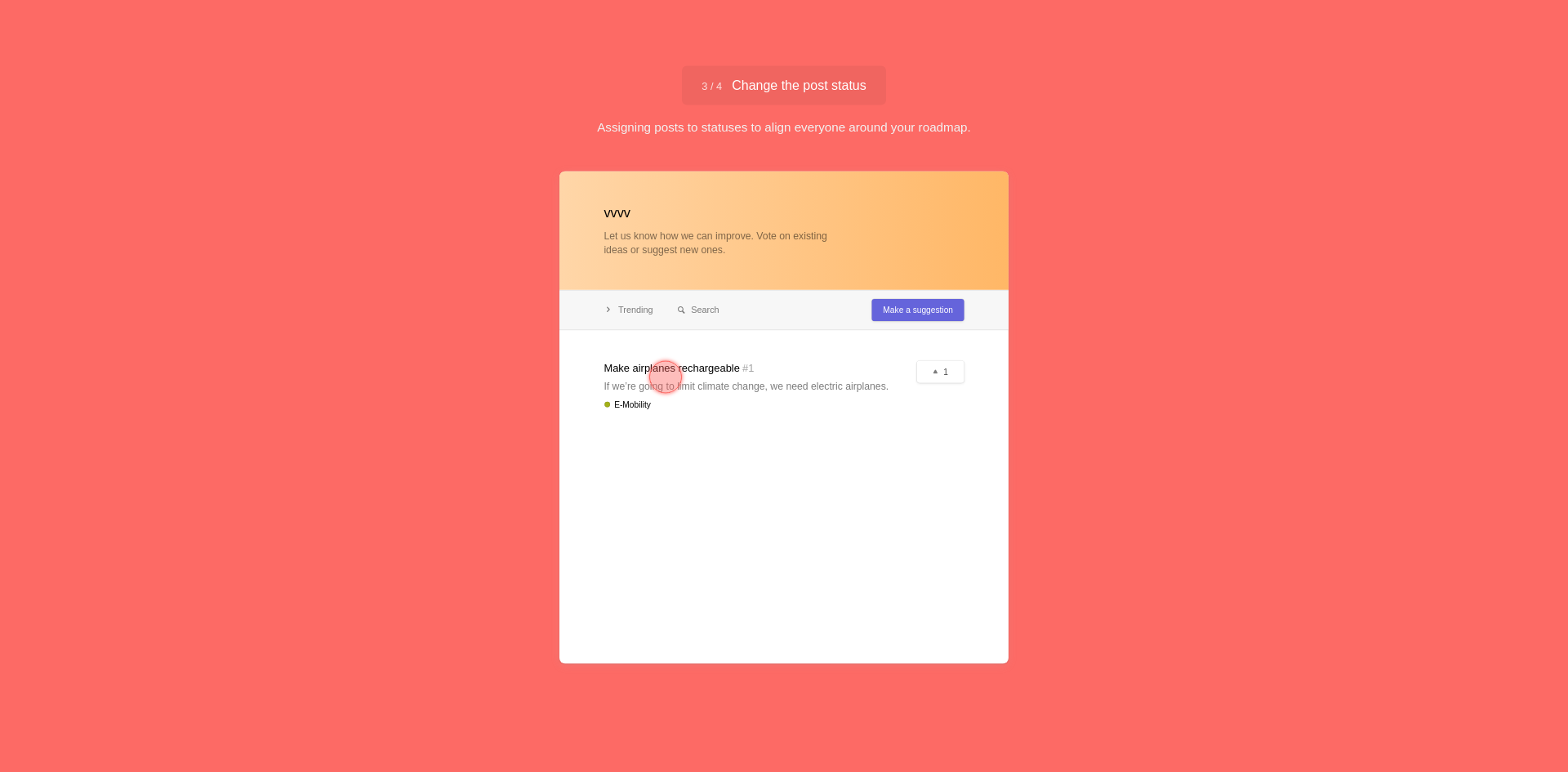
click at [661, 374] on div at bounding box center [666, 378] width 33 height 33
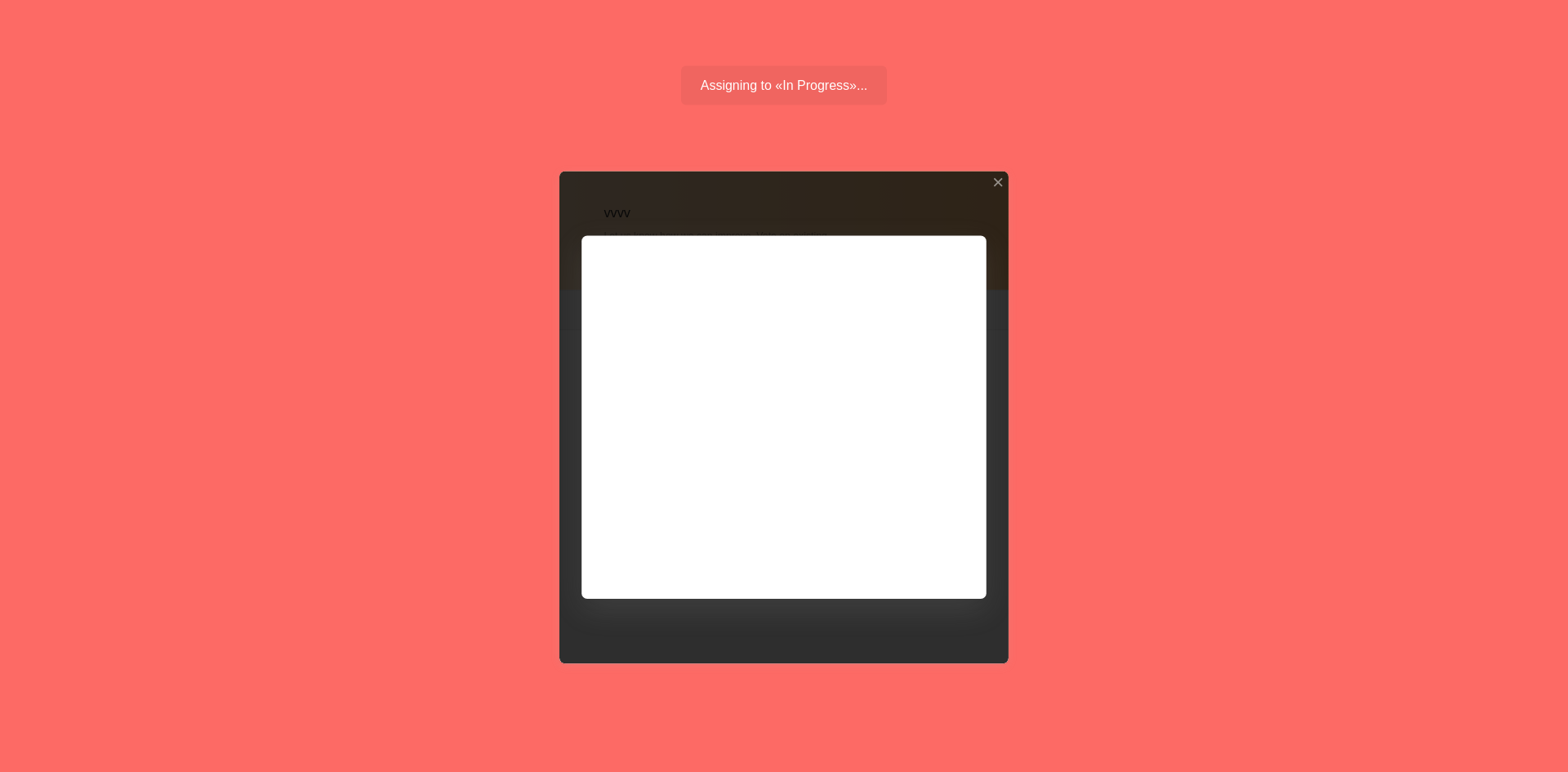
click at [715, 324] on div at bounding box center [784, 418] width 449 height 492
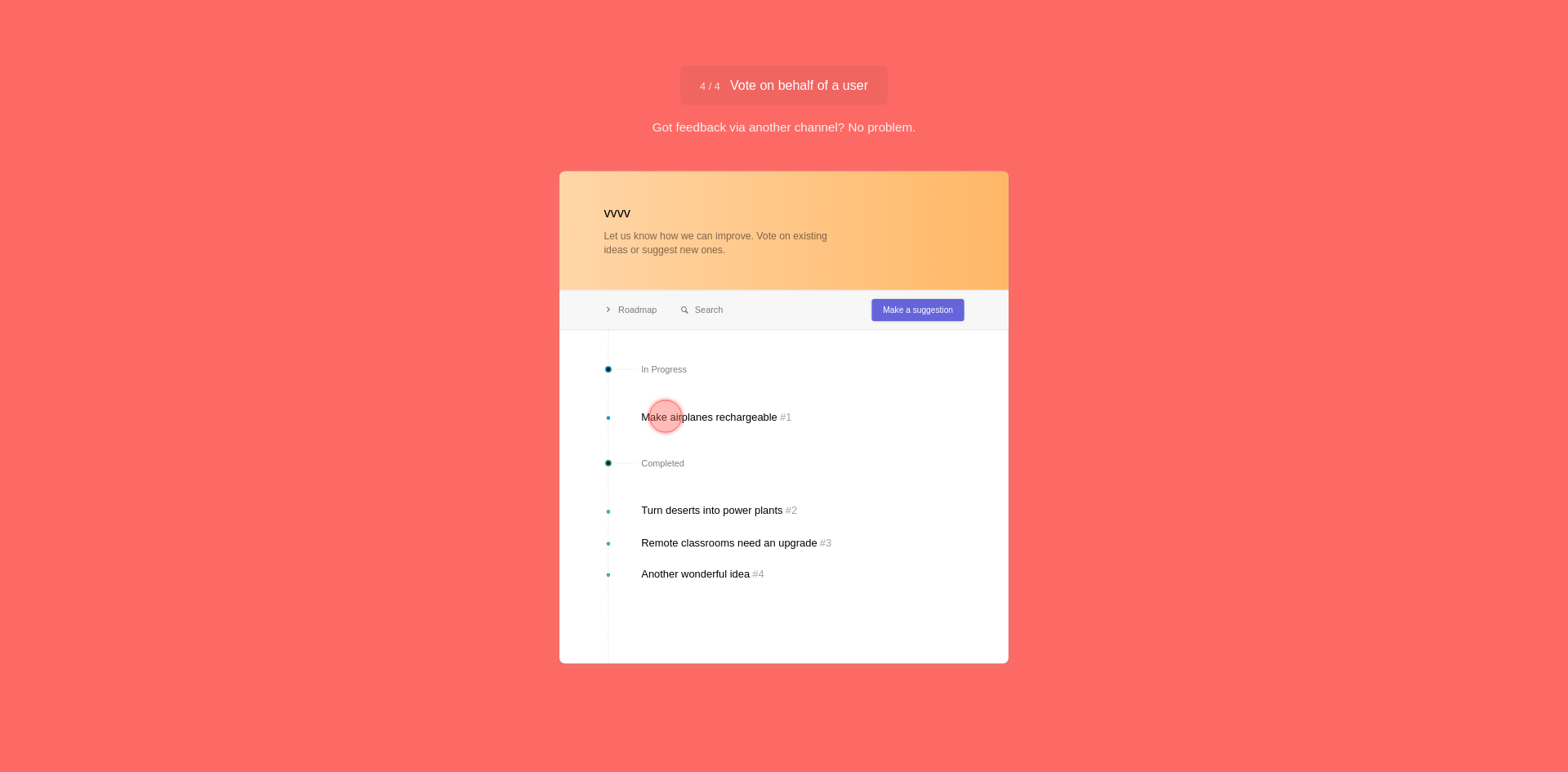
click at [687, 420] on div at bounding box center [666, 417] width 59 height 59
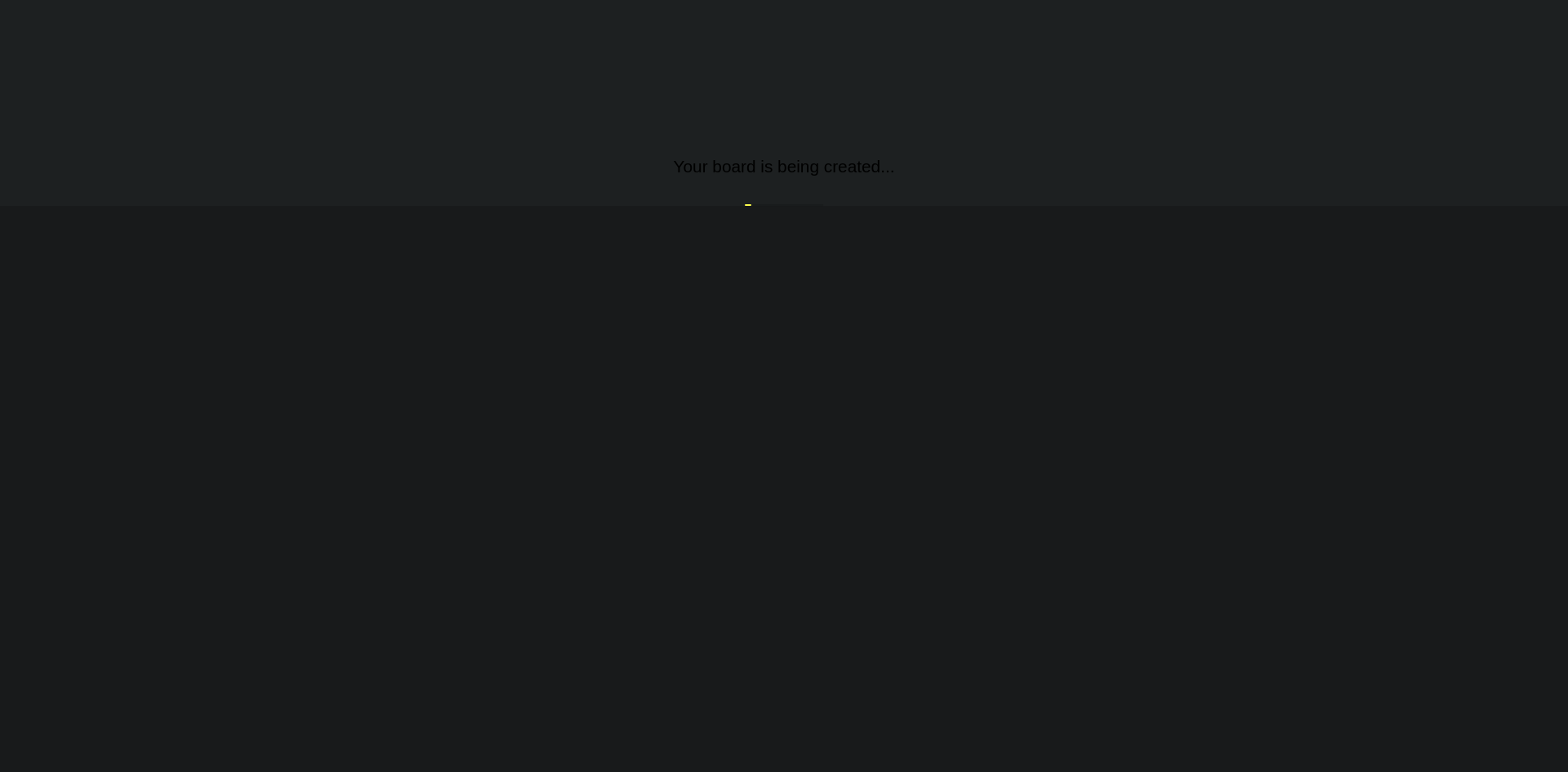
click at [788, 99] on div "Adding a voter manually... Fantastic job so far!" at bounding box center [784, 85] width 190 height 39
